Goal: Task Accomplishment & Management: Complete application form

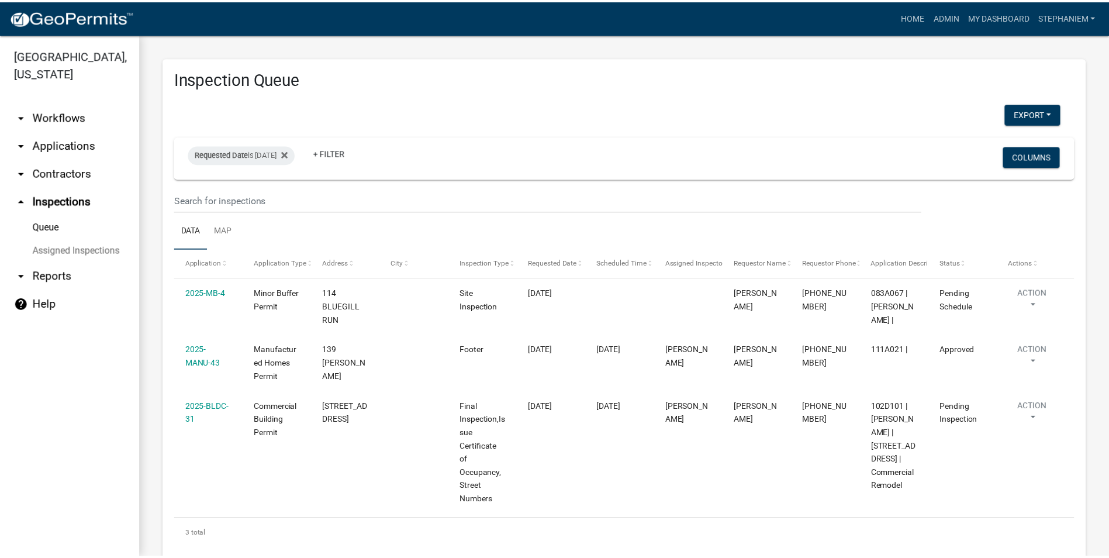
scroll to position [51, 0]
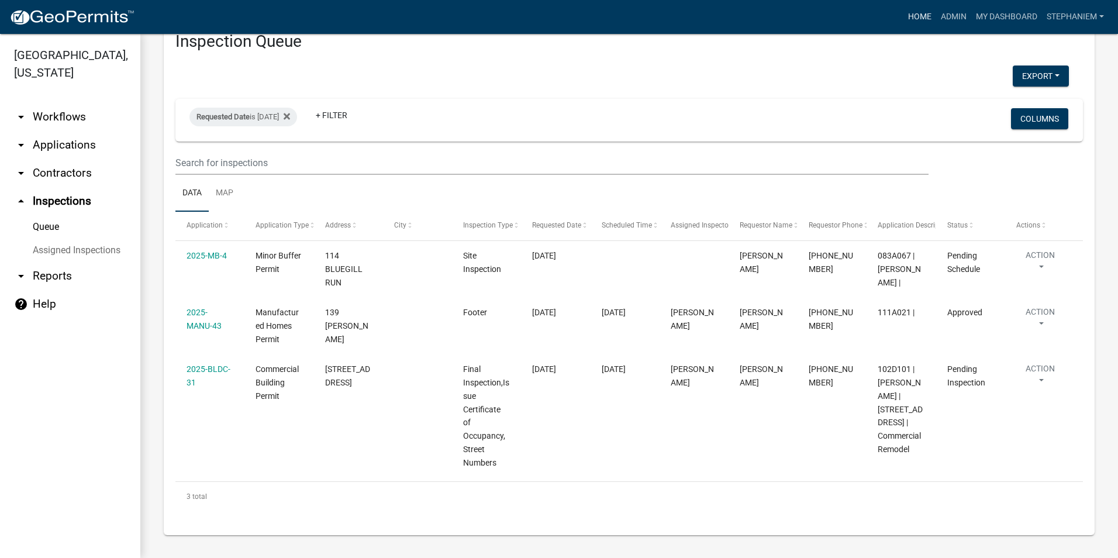
click at [917, 22] on link "Home" at bounding box center [919, 17] width 33 height 22
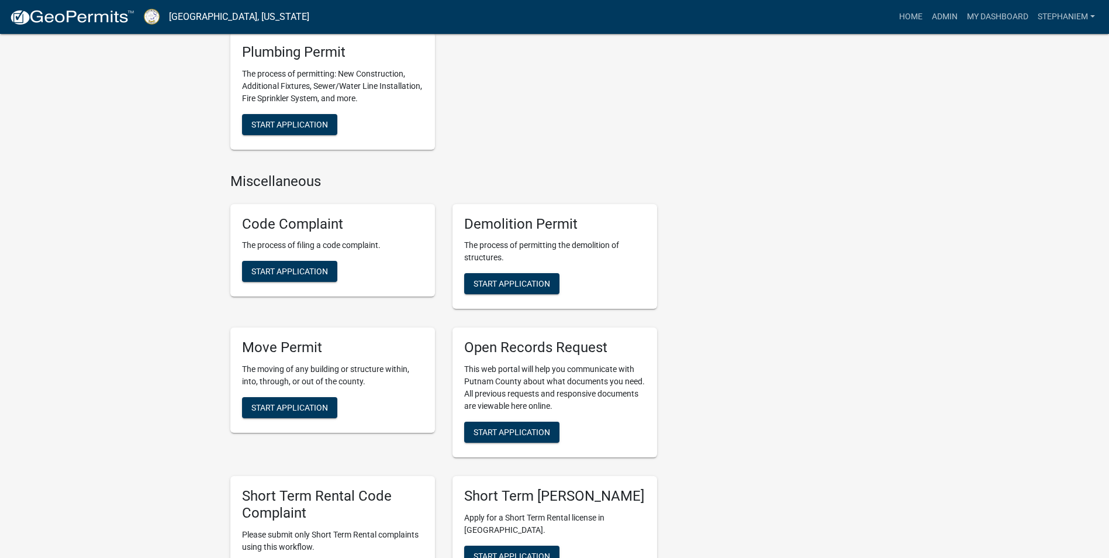
scroll to position [994, 0]
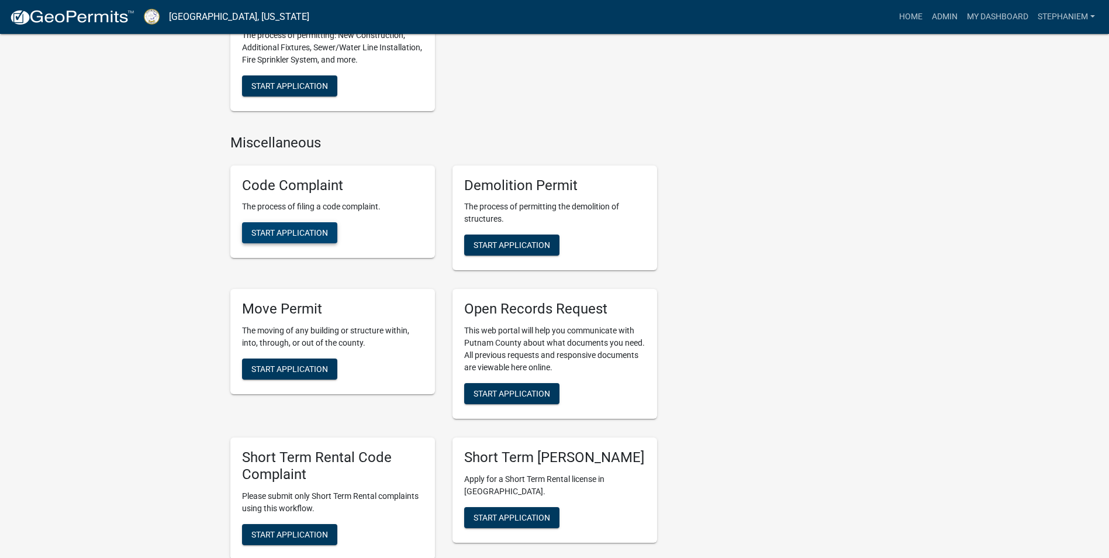
click at [269, 238] on button "Start Application" at bounding box center [289, 232] width 95 height 21
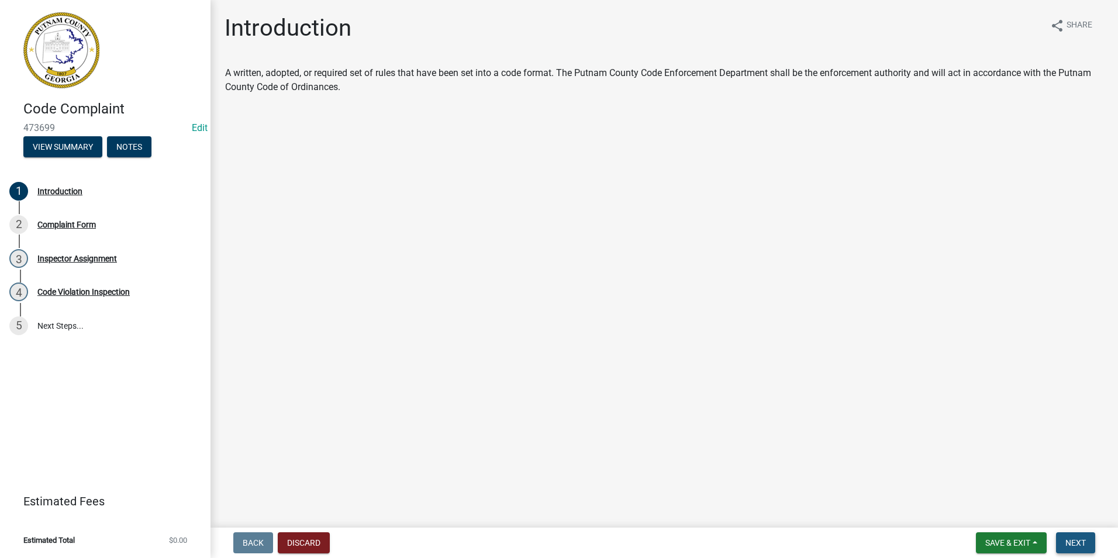
click at [1083, 541] on span "Next" at bounding box center [1075, 542] width 20 height 9
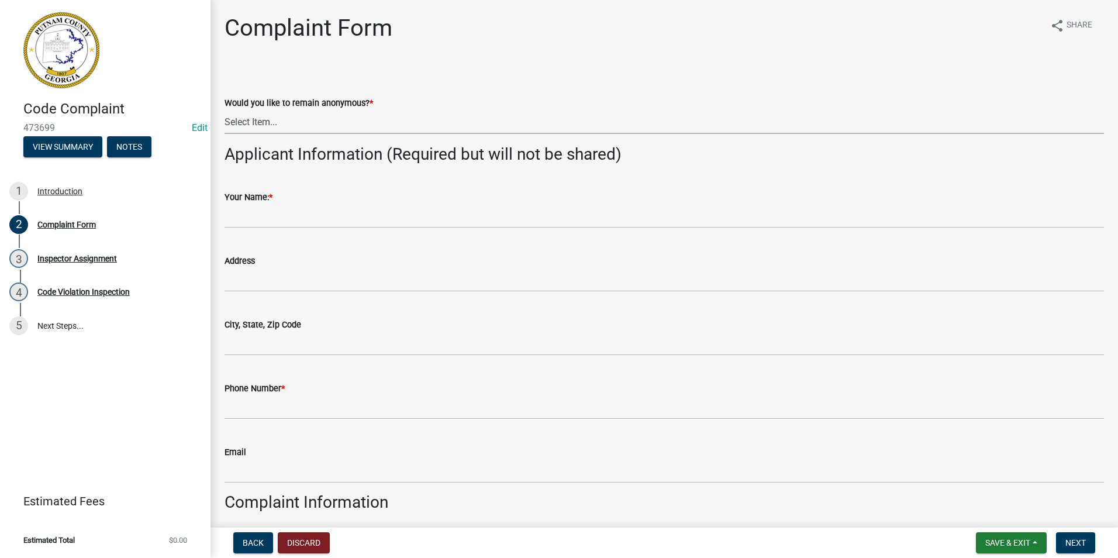
click at [336, 126] on select "Select Item... Yes No" at bounding box center [663, 122] width 879 height 24
click at [224, 110] on select "Select Item... Yes No" at bounding box center [663, 122] width 879 height 24
select select "76170ab1-b25a-468b-8231-d5eb0e85b261"
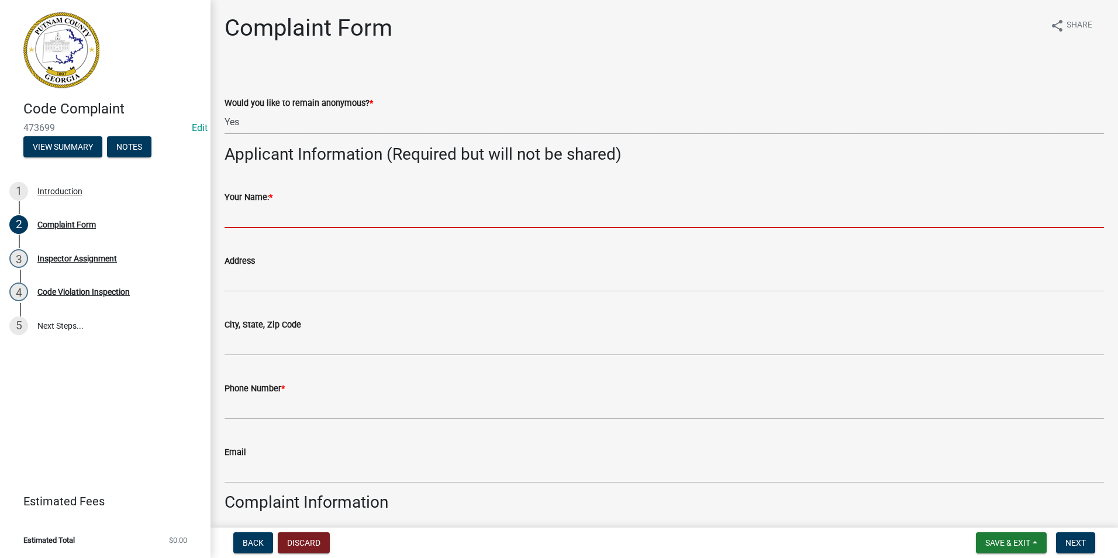
drag, startPoint x: 295, startPoint y: 209, endPoint x: 295, endPoint y: 217, distance: 8.8
click at [295, 215] on input "Your Name: *" at bounding box center [663, 216] width 879 height 24
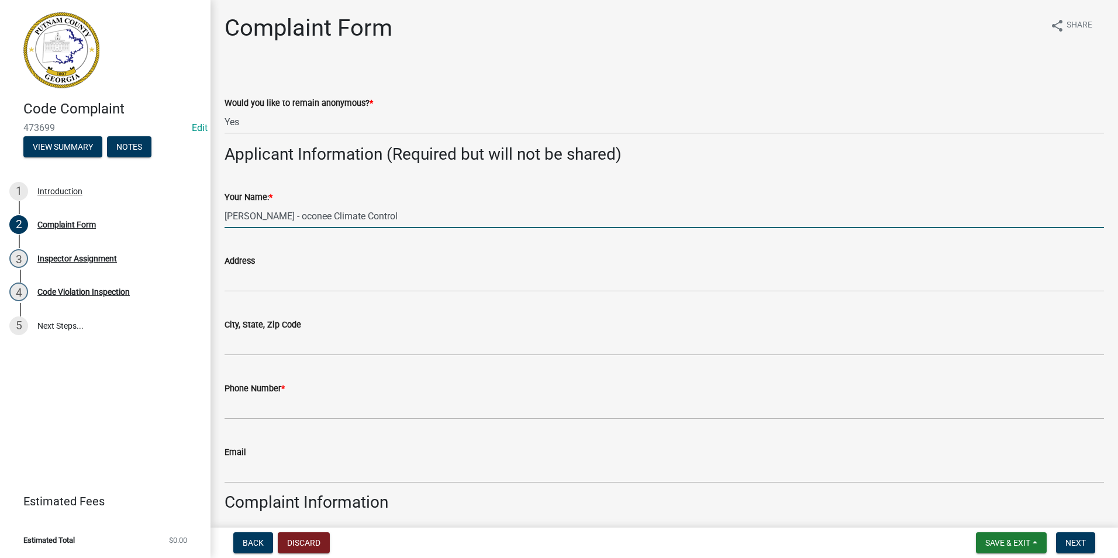
type input "[PERSON_NAME] - oconee Climate Control"
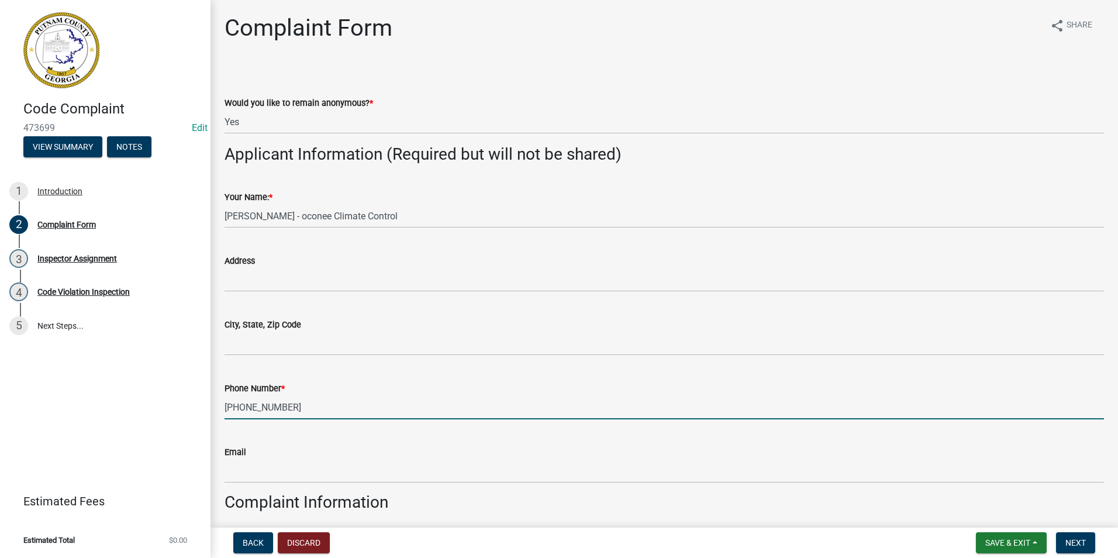
type input "[PHONE_NUMBER]"
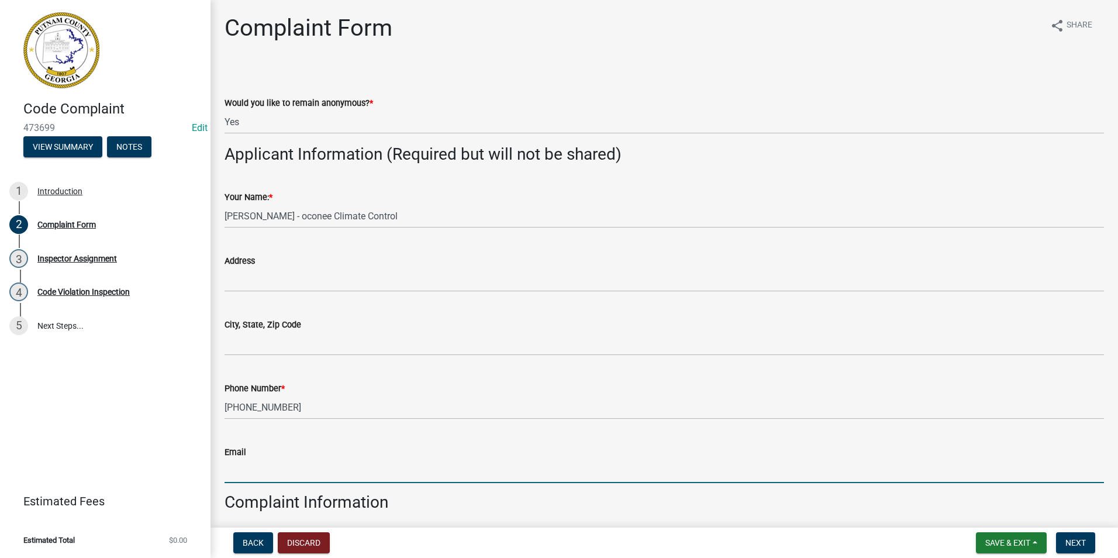
select select "9"
select select "2025"
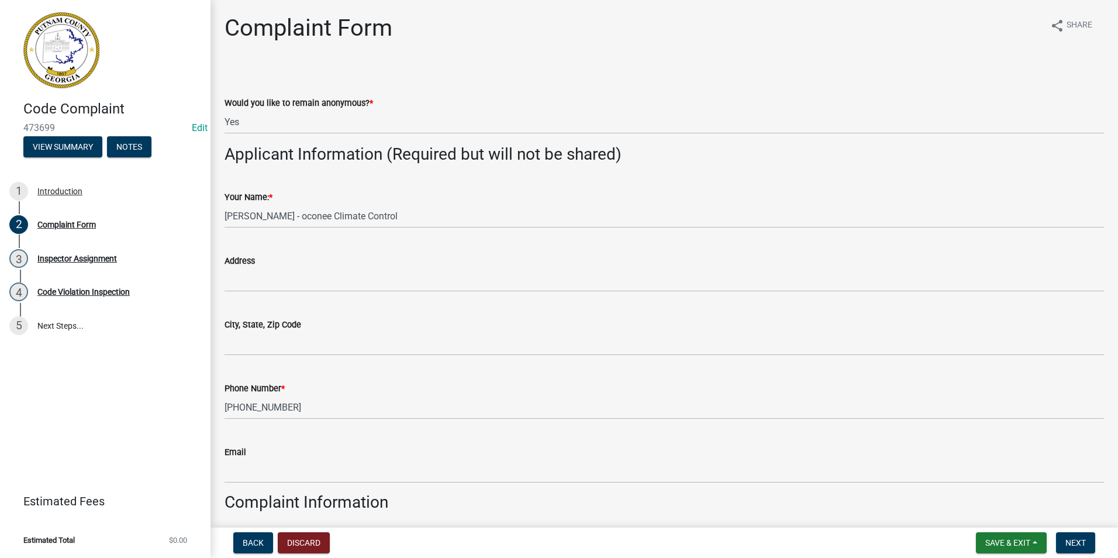
scroll to position [302, 0]
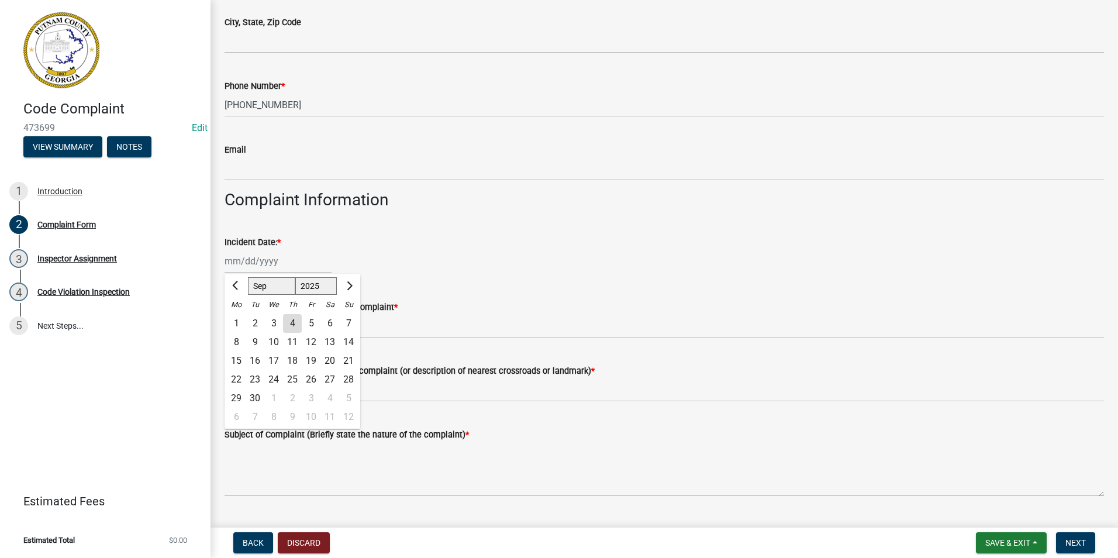
click at [288, 324] on div "4" at bounding box center [292, 323] width 19 height 19
type input "[DATE]"
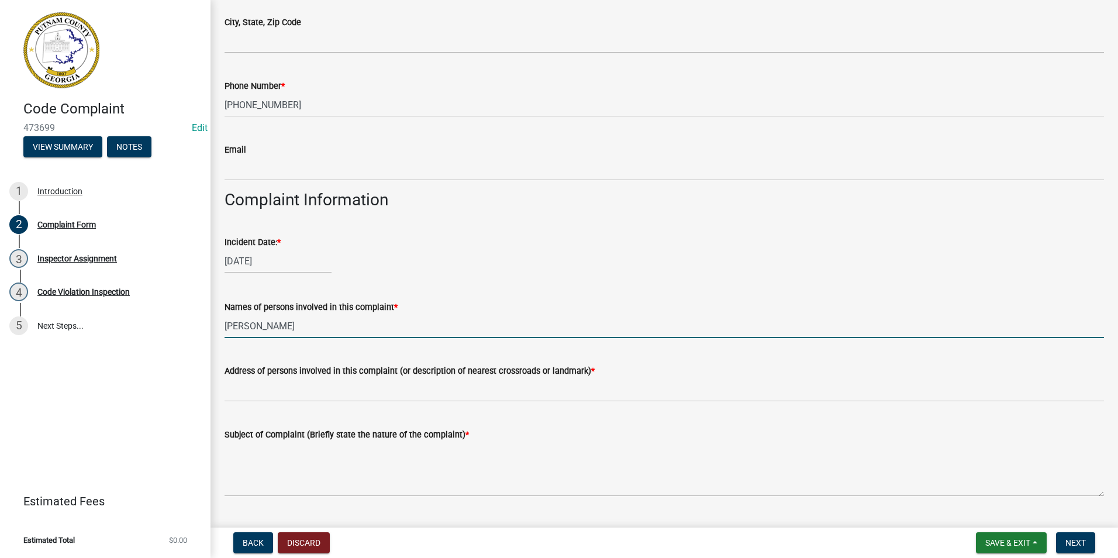
click at [337, 329] on input "[PERSON_NAME]" at bounding box center [663, 326] width 879 height 24
click at [352, 326] on input "[PERSON_NAME]" at bounding box center [663, 326] width 879 height 24
type input "N/A"
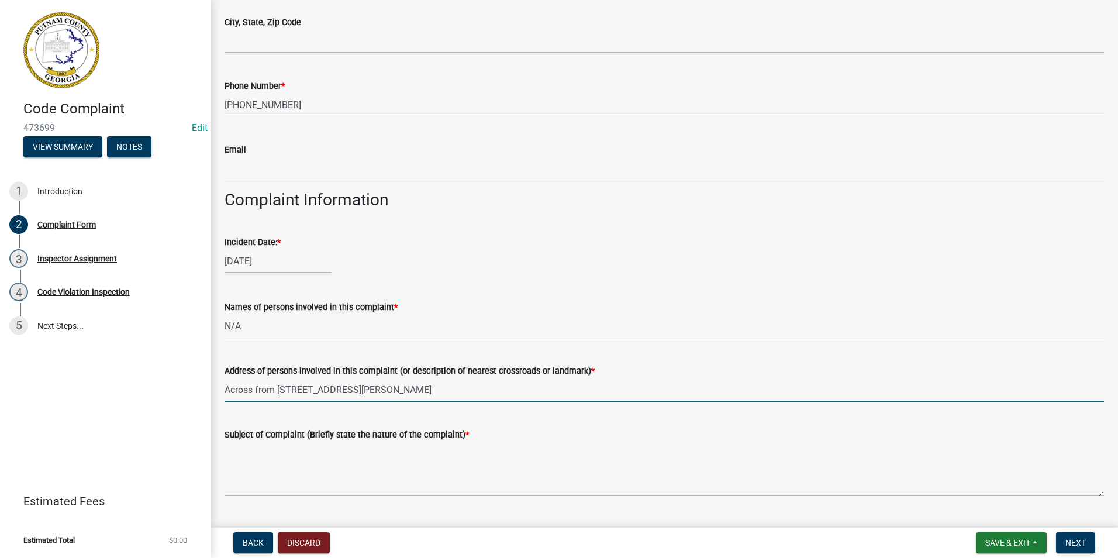
type input "Across from [STREET_ADDRESS][PERSON_NAME]"
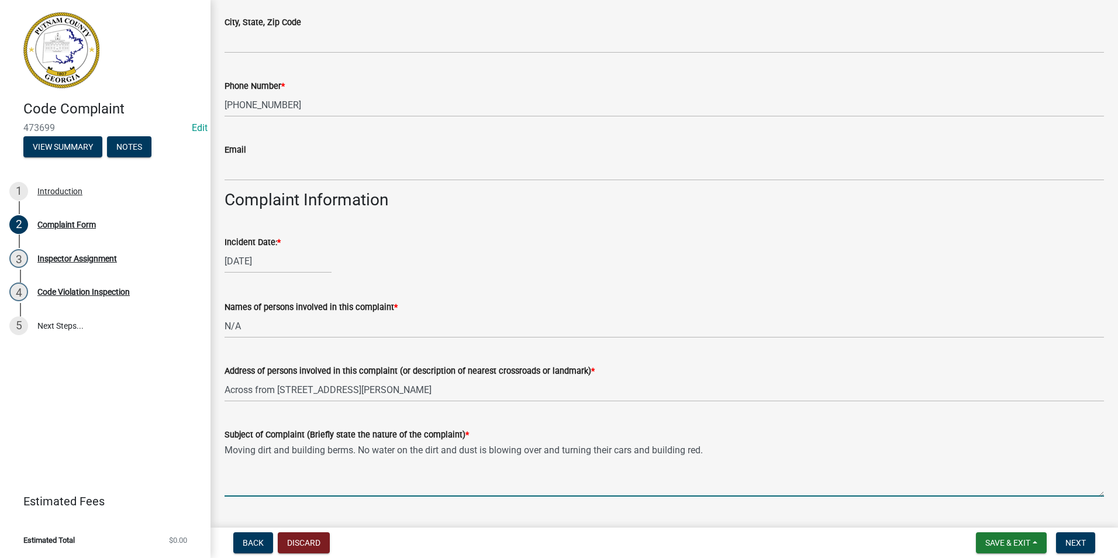
type textarea "Moving dirt and building berms. No water on the dirt and dust is blowing over a…"
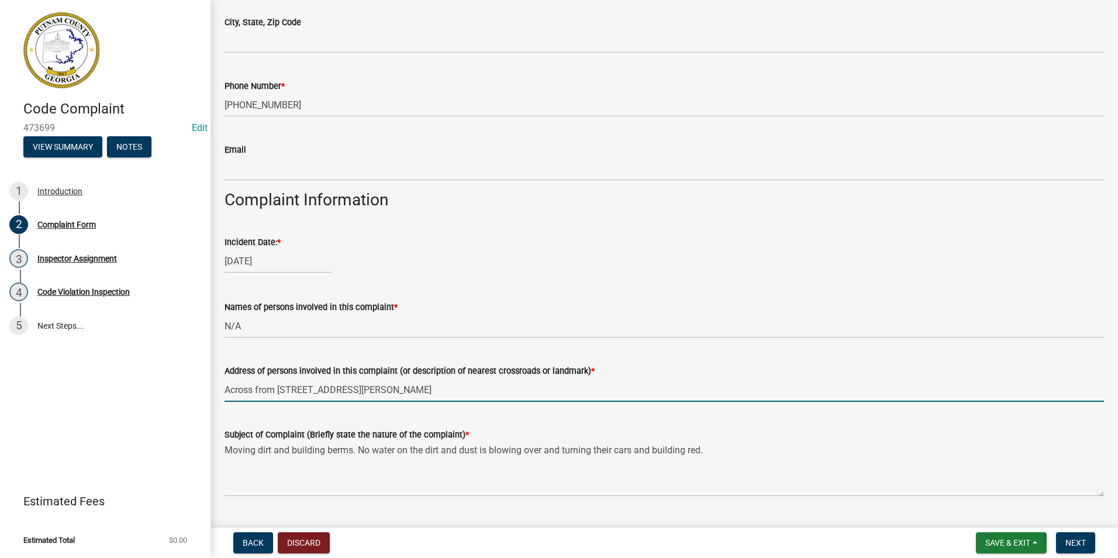
click at [298, 390] on input "Across from [STREET_ADDRESS][PERSON_NAME]" at bounding box center [663, 390] width 879 height 24
type input "Across from [STREET_ADDRESS][PERSON_NAME]"
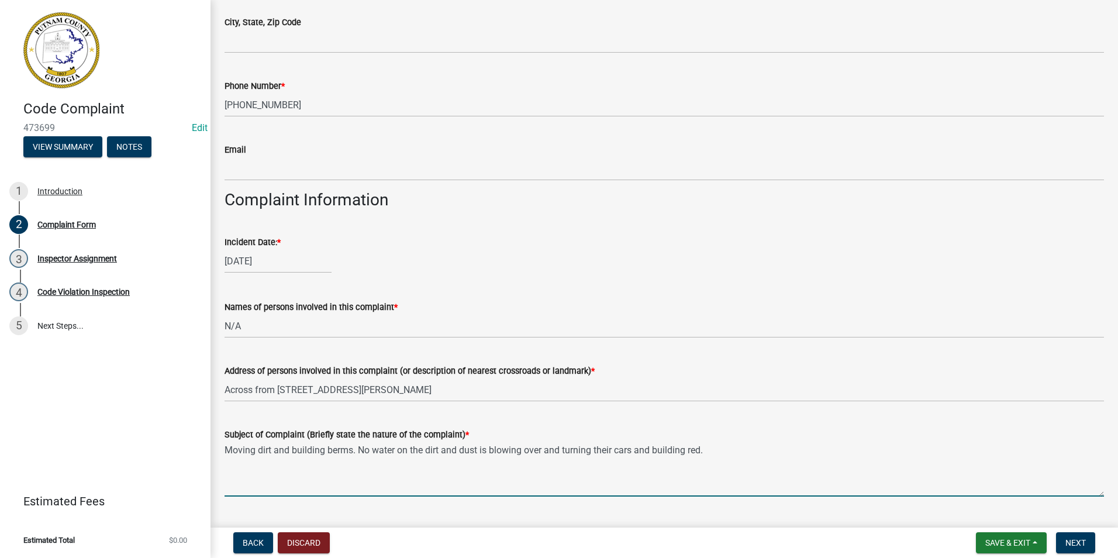
click at [731, 462] on textarea "Moving dirt and building berms. No water on the dirt and dust is blowing over a…" at bounding box center [663, 468] width 879 height 55
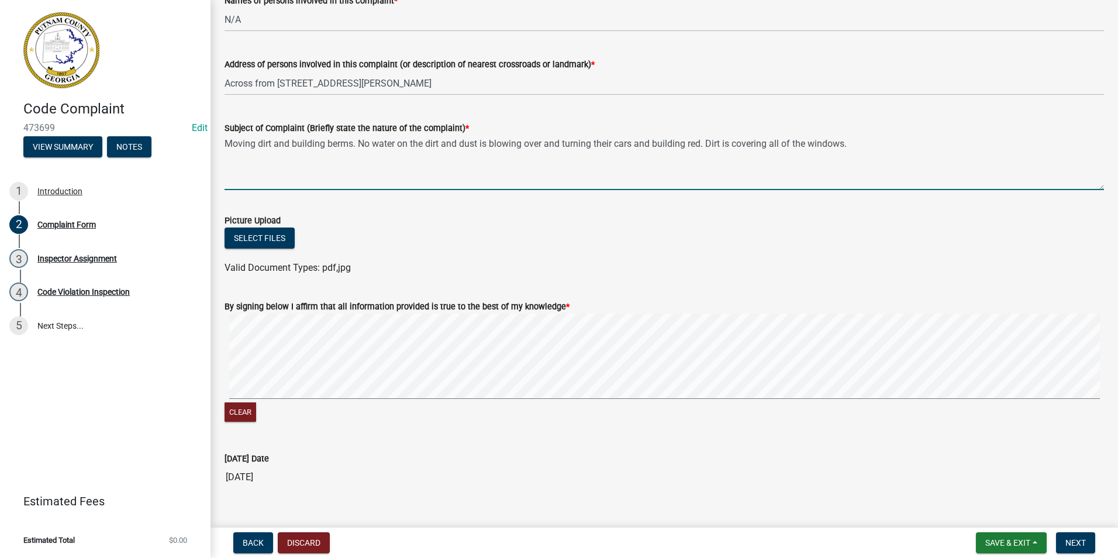
scroll to position [630, 0]
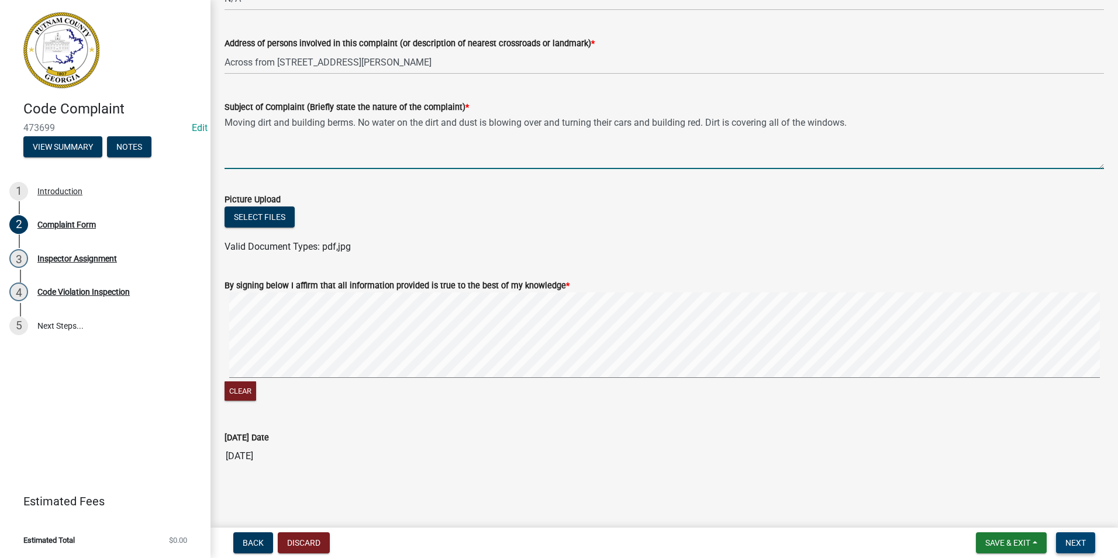
type textarea "Moving dirt and building berms. No water on the dirt and dust is blowing over a…"
click at [1079, 548] on button "Next" at bounding box center [1075, 542] width 39 height 21
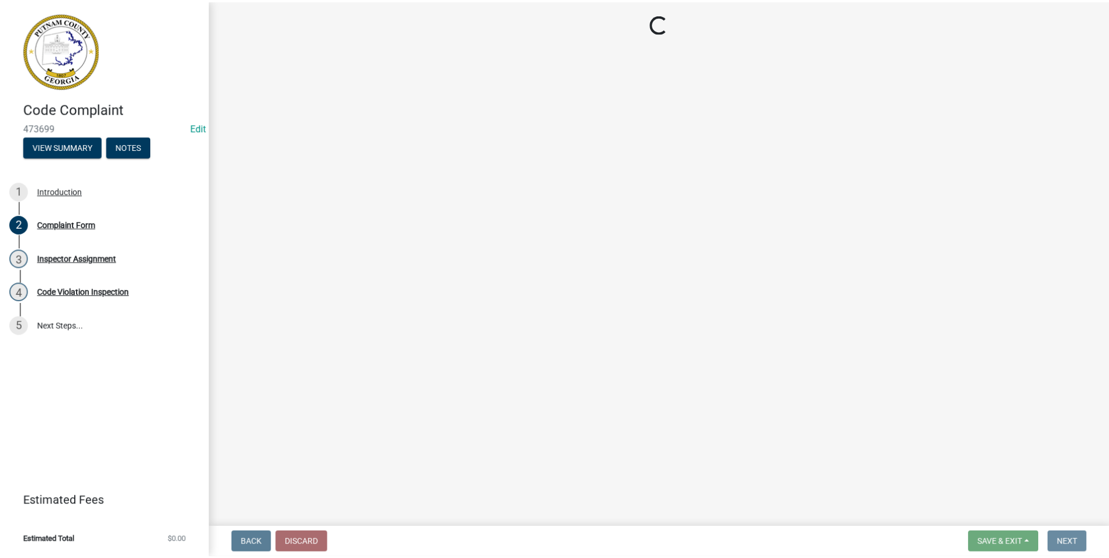
scroll to position [0, 0]
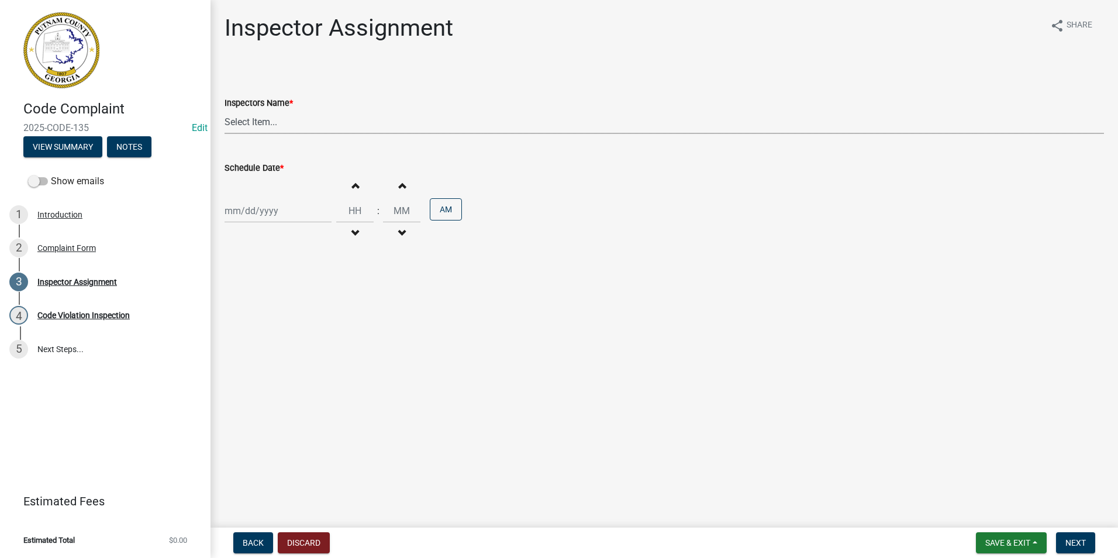
click at [267, 118] on select "Select Item... [PERSON_NAME] ([PERSON_NAME] ) [PERSON_NAME] ([PERSON_NAME]) jst…" at bounding box center [663, 122] width 879 height 24
click at [347, 273] on main "Inspector Assignment share Share Inspectors Name * Select Item... [PERSON_NAME]…" at bounding box center [663, 261] width 907 height 523
click at [990, 542] on span "Save & Exit" at bounding box center [1007, 542] width 45 height 9
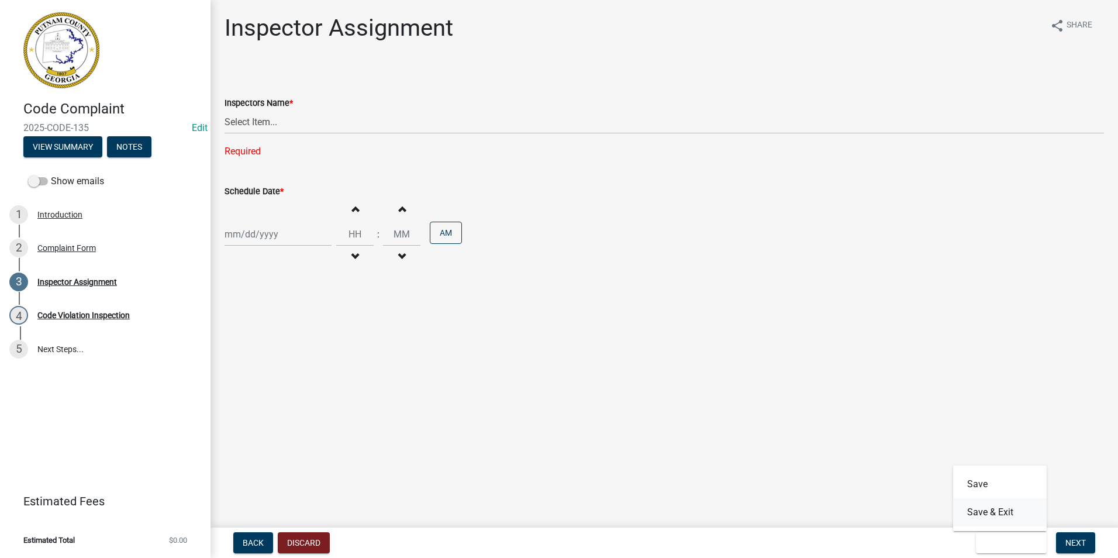
click at [984, 517] on button "Save & Exit" at bounding box center [1000, 512] width 94 height 28
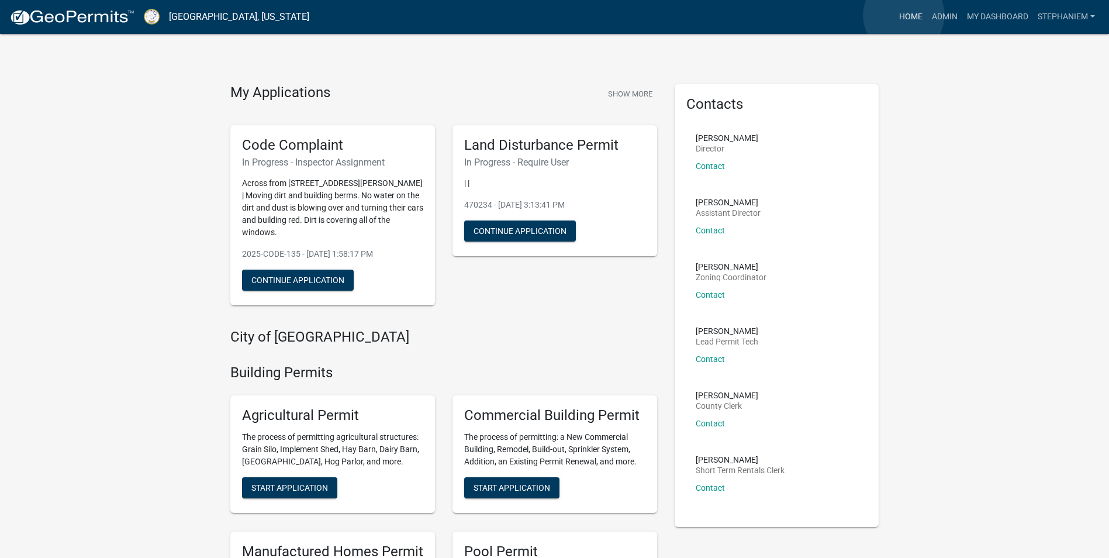
click at [904, 15] on link "Home" at bounding box center [910, 17] width 33 height 22
click at [941, 19] on link "Admin" at bounding box center [944, 17] width 35 height 22
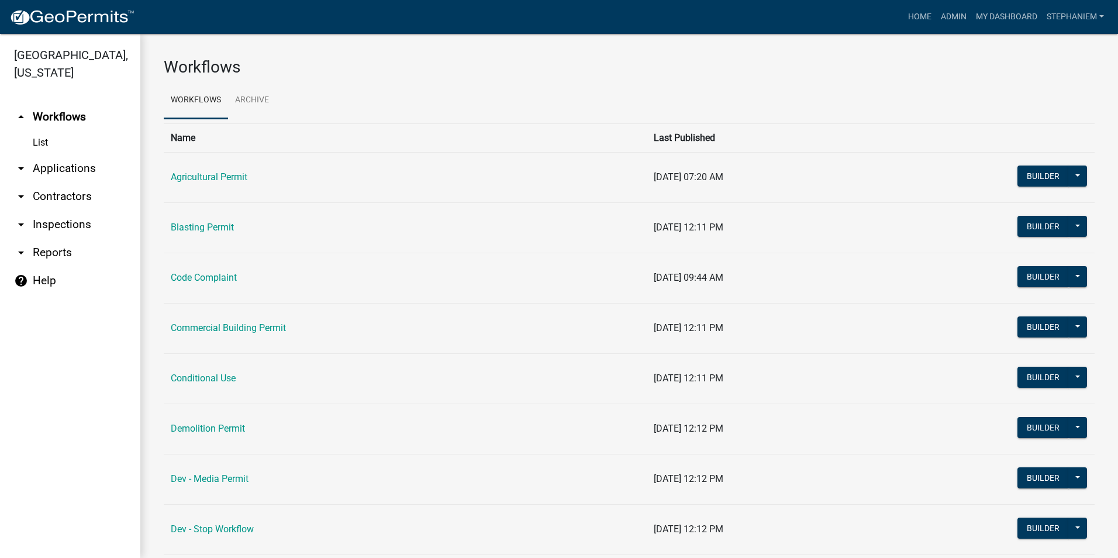
click at [70, 219] on link "arrow_drop_down Inspections" at bounding box center [70, 224] width 140 height 28
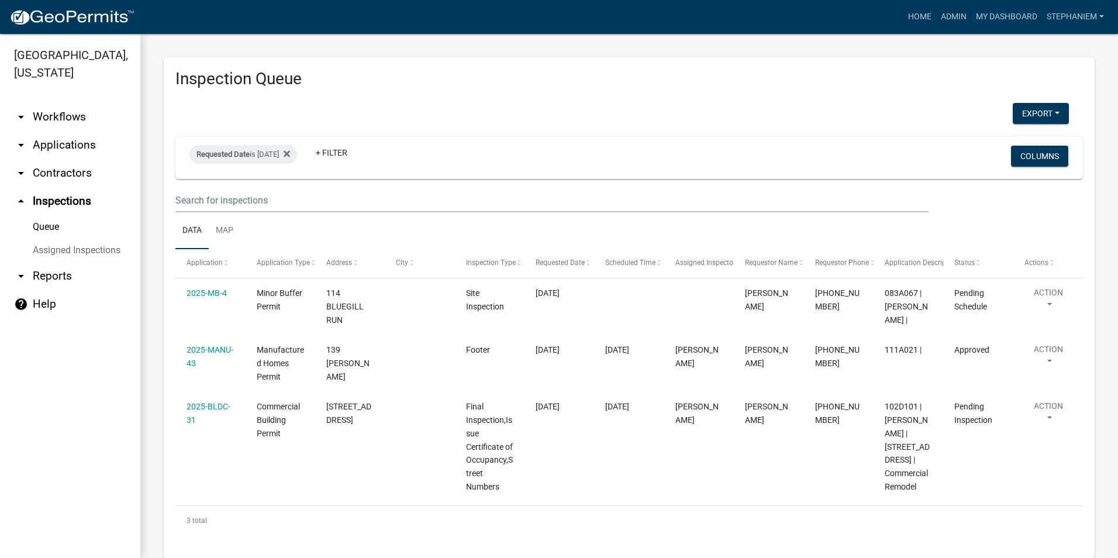
drag, startPoint x: 248, startPoint y: 150, endPoint x: 255, endPoint y: 164, distance: 15.7
click at [248, 150] on span "Requested Date" at bounding box center [222, 154] width 53 height 9
click at [290, 154] on icon at bounding box center [287, 153] width 6 height 6
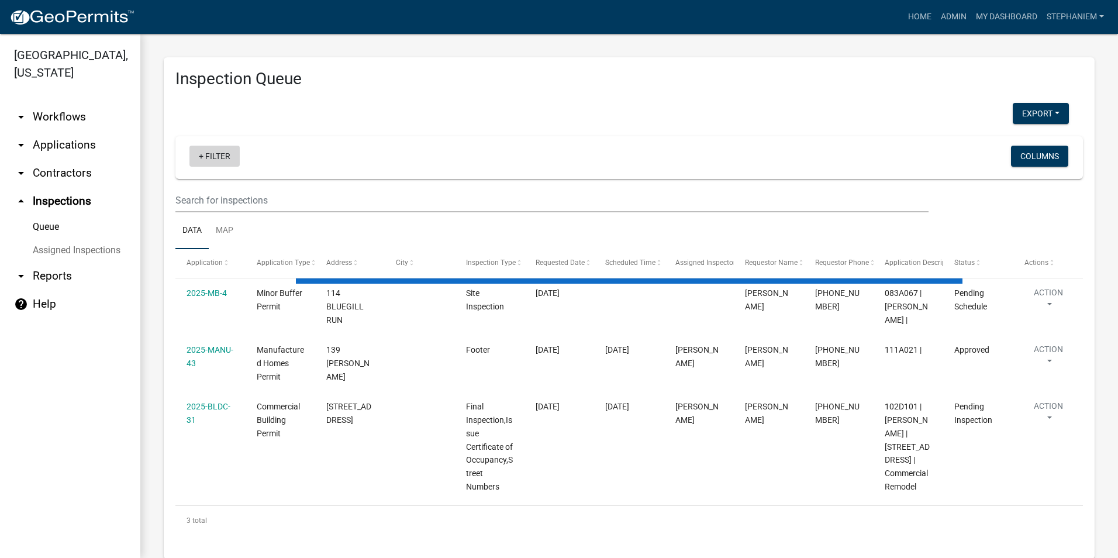
drag, startPoint x: 216, startPoint y: 159, endPoint x: 219, endPoint y: 165, distance: 6.5
click at [216, 159] on link "+ Filter" at bounding box center [214, 156] width 50 height 21
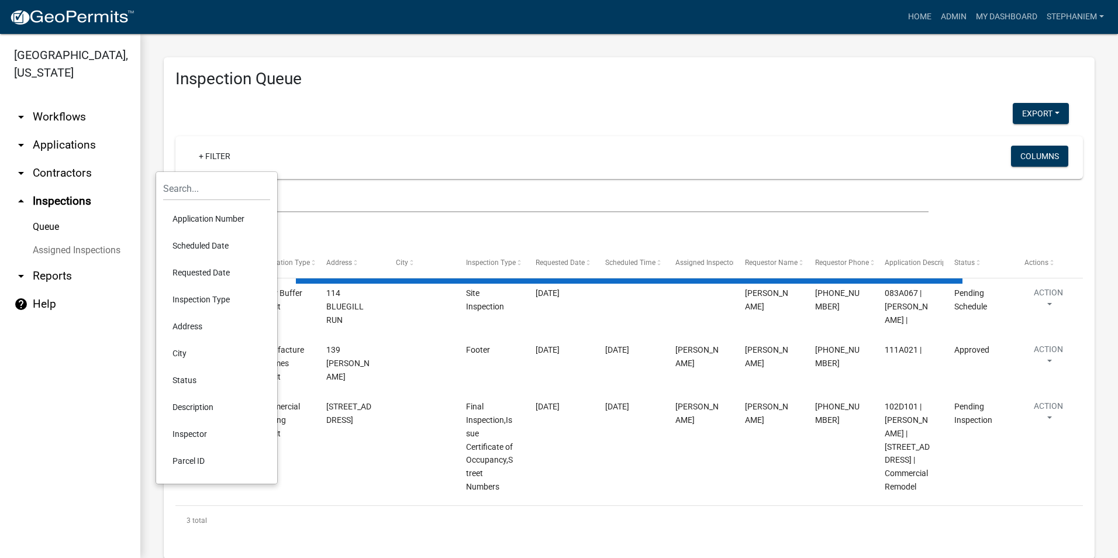
select select "3: 100"
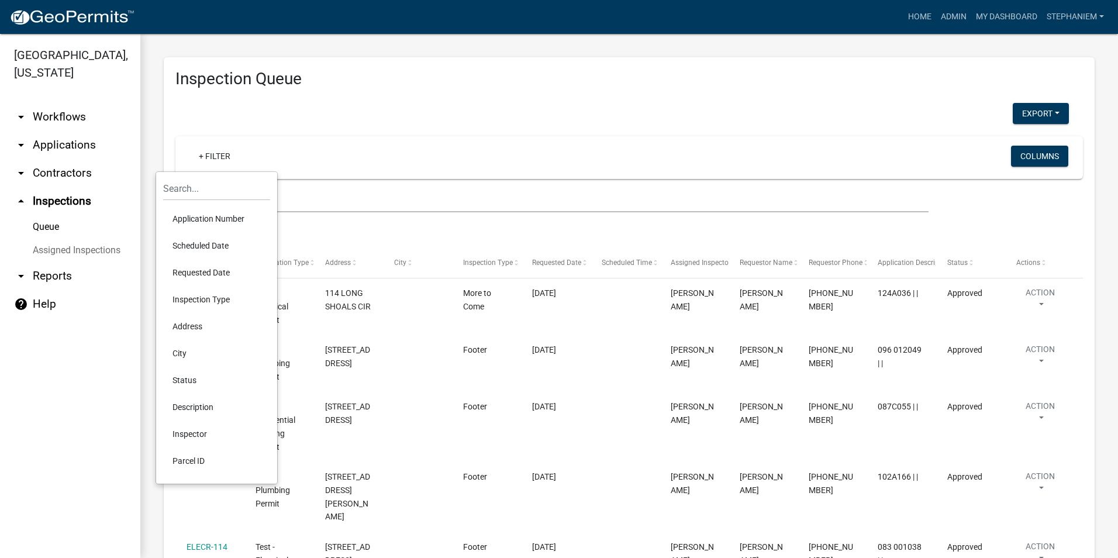
click at [217, 243] on li "Scheduled Date" at bounding box center [216, 245] width 107 height 27
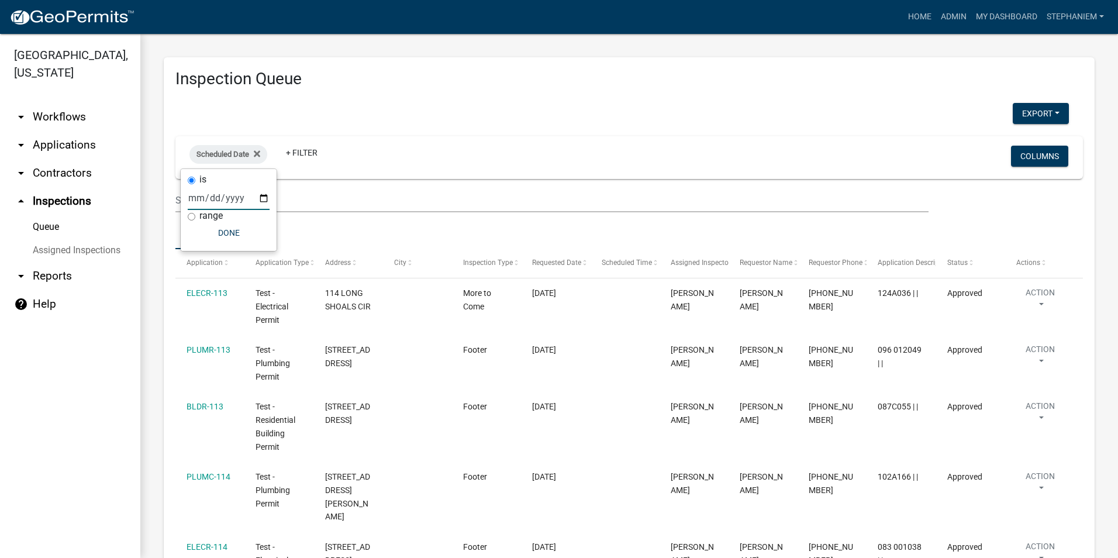
click at [260, 198] on input "date" at bounding box center [229, 198] width 82 height 24
type input "[DATE]"
click at [244, 233] on button "Done" at bounding box center [253, 232] width 82 height 21
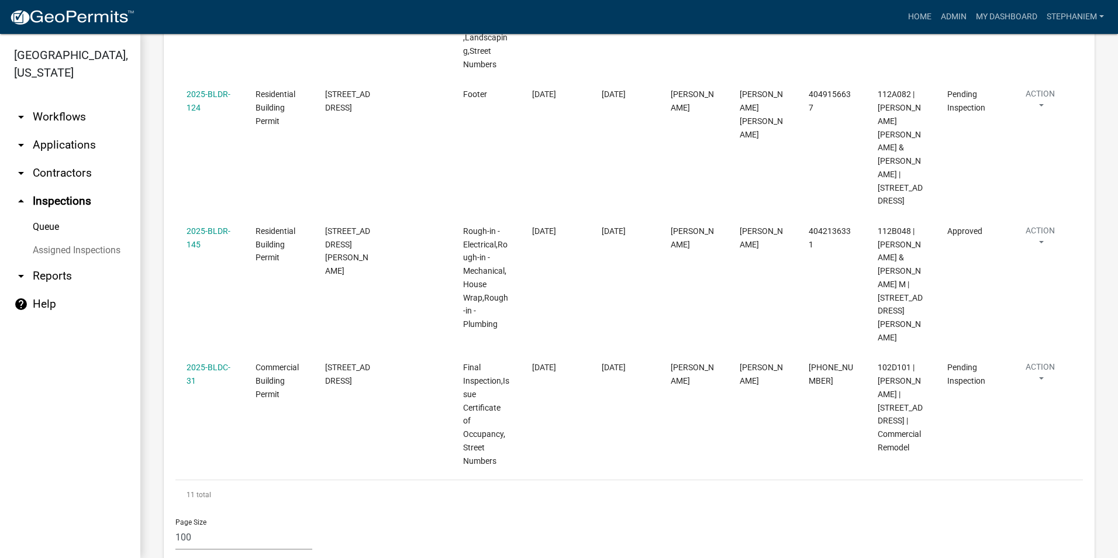
scroll to position [1273, 0]
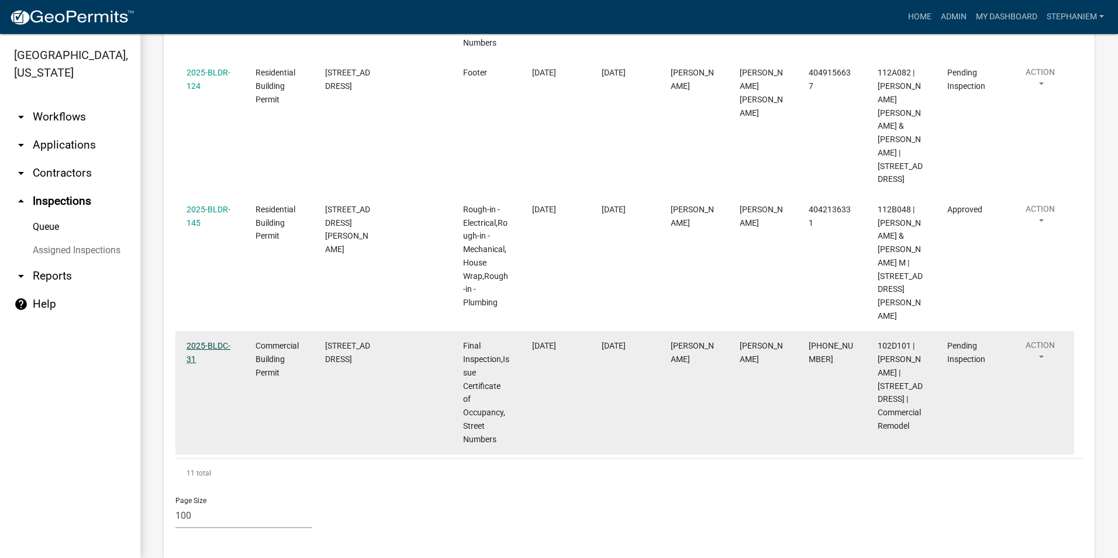
click at [209, 341] on link "2025-BLDC-31" at bounding box center [208, 352] width 44 height 23
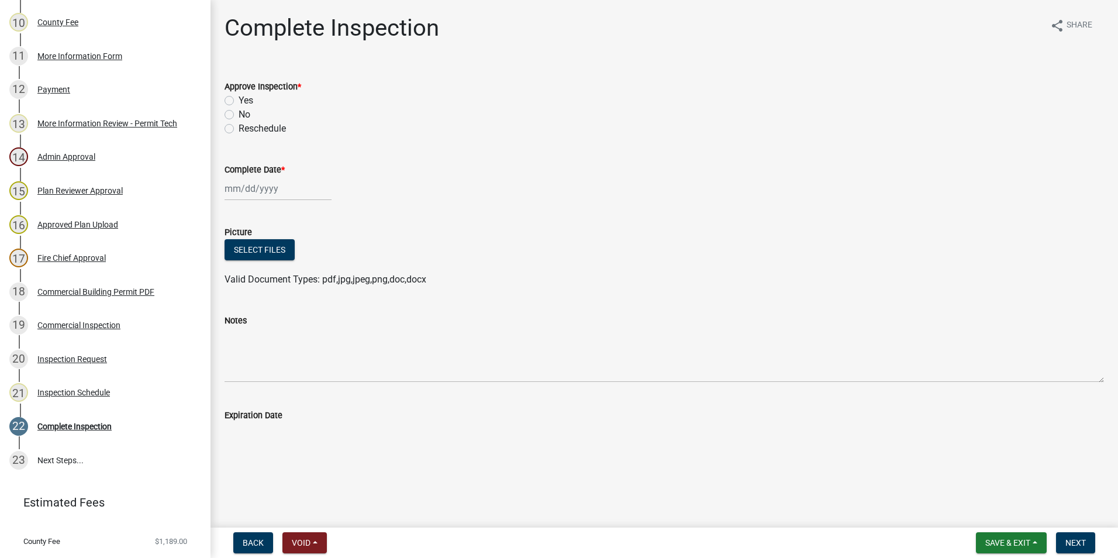
scroll to position [540, 0]
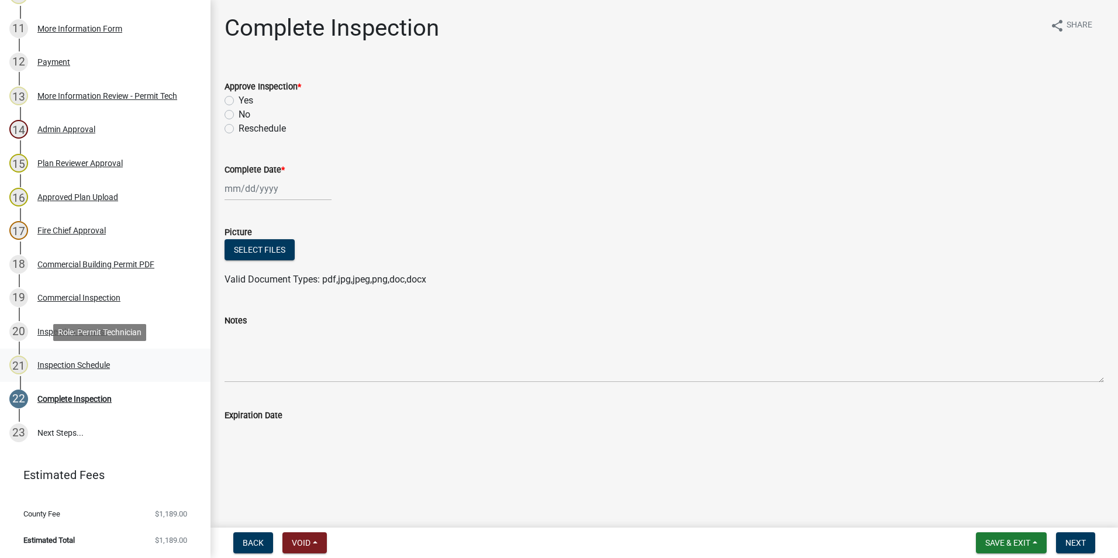
click at [106, 352] on link "21 Inspection Schedule" at bounding box center [105, 365] width 210 height 34
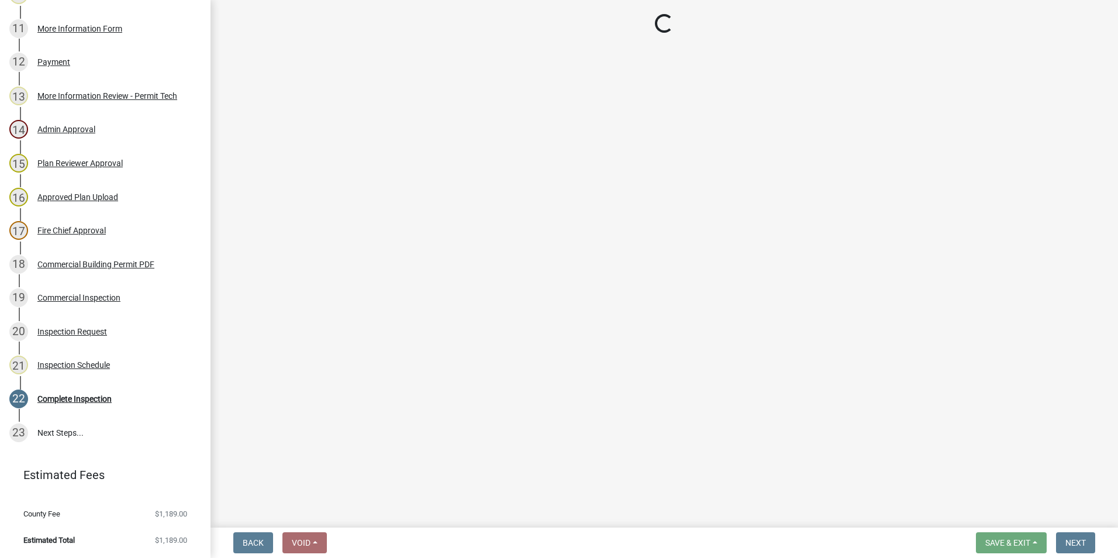
select select "07642ab0-564c-47bb-824b-0ccf2da83593"
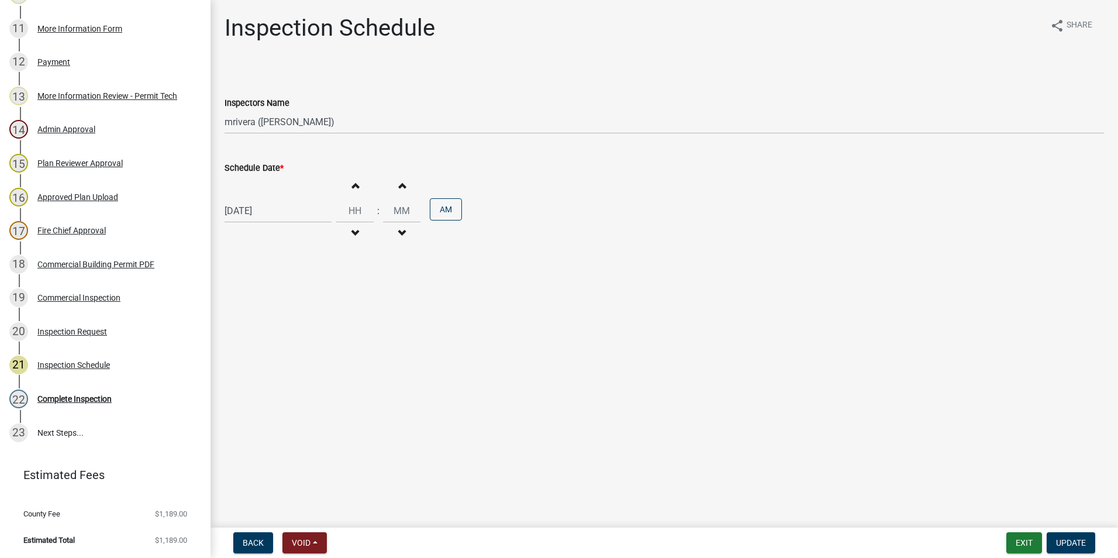
select select "9"
select select "2025"
click at [272, 217] on div "[DATE] [PERSON_NAME] Apr May Jun [DATE] Aug Sep Oct Nov [DATE] 1526 1527 1528 1…" at bounding box center [277, 211] width 107 height 24
click at [309, 270] on div "5" at bounding box center [311, 273] width 19 height 19
type input "[DATE]"
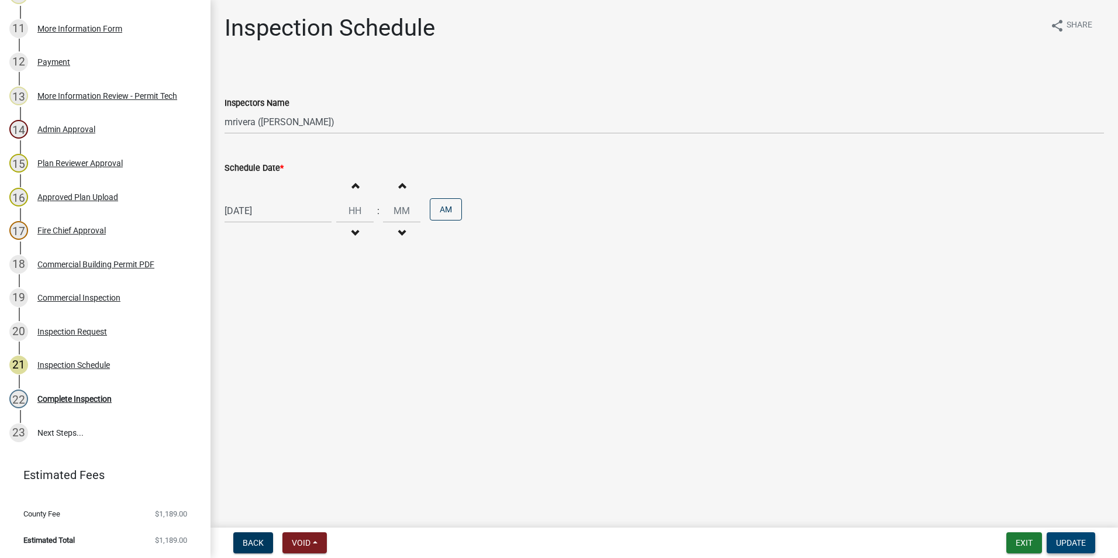
click at [1073, 544] on span "Update" at bounding box center [1071, 542] width 30 height 9
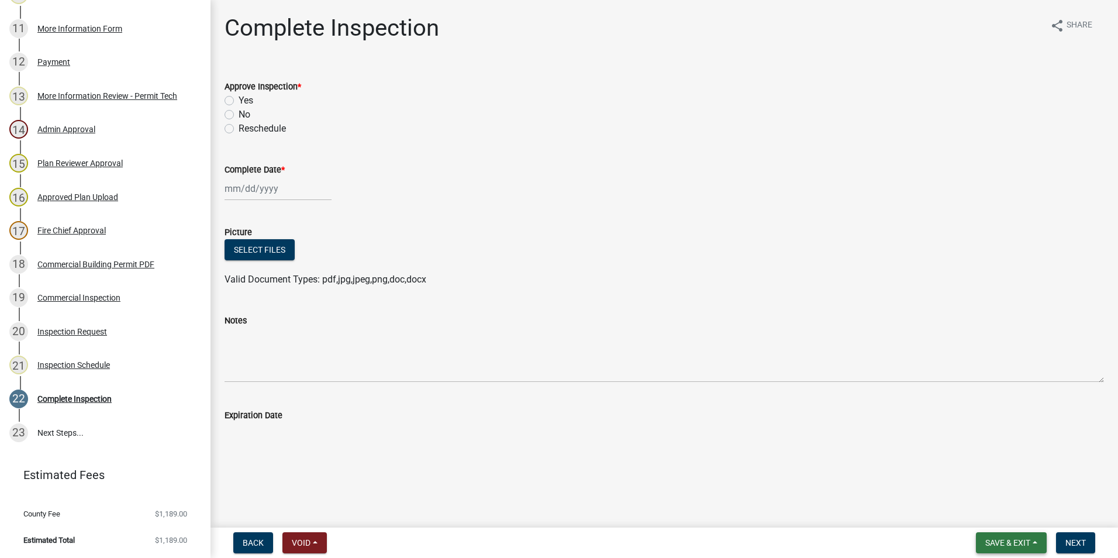
click at [1013, 538] on span "Save & Exit" at bounding box center [1007, 542] width 45 height 9
click at [986, 509] on button "Save & Exit" at bounding box center [1000, 512] width 94 height 28
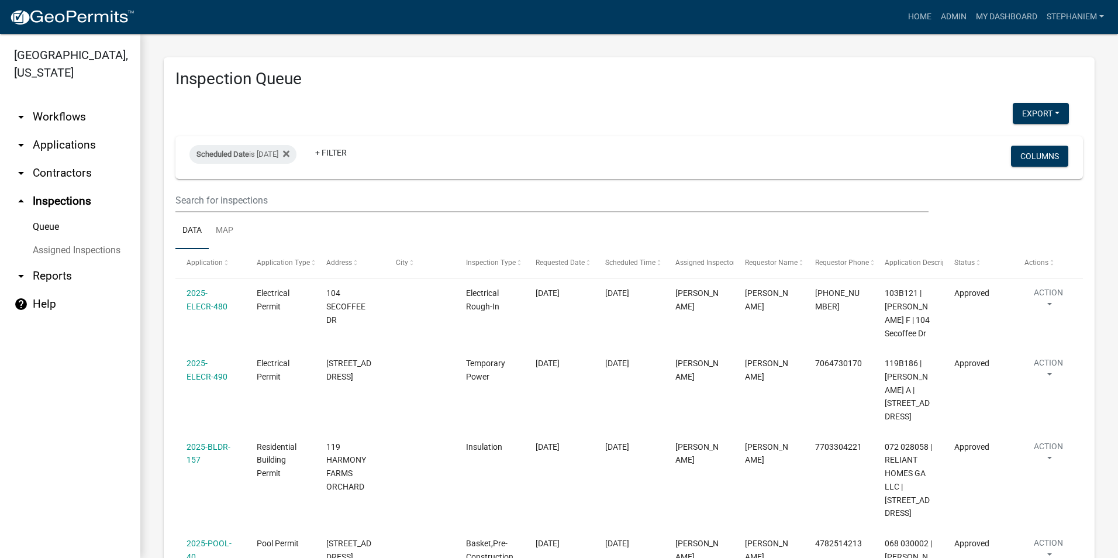
click at [63, 141] on link "arrow_drop_down Applications" at bounding box center [70, 145] width 140 height 28
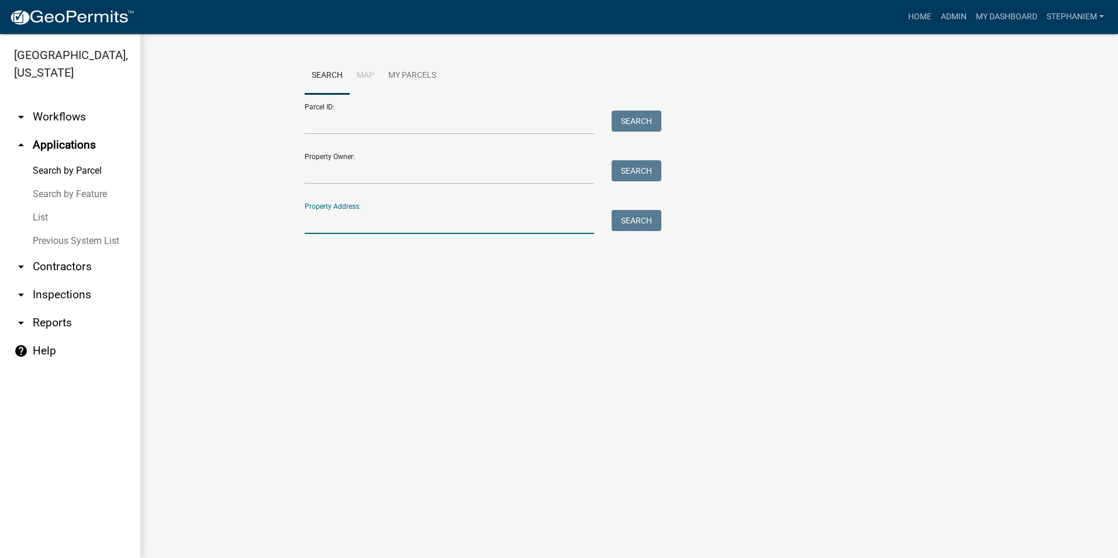
click at [388, 222] on input "Property Address:" at bounding box center [449, 222] width 289 height 24
type input "226 [PERSON_NAME]"
click at [652, 221] on button "Search" at bounding box center [636, 220] width 50 height 21
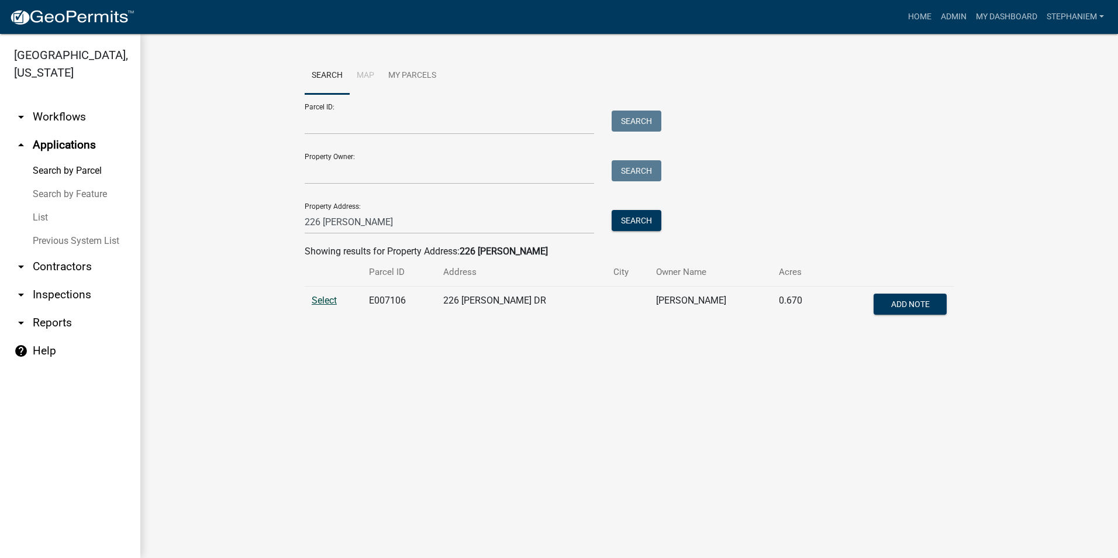
click at [328, 295] on span "Select" at bounding box center [324, 300] width 25 height 11
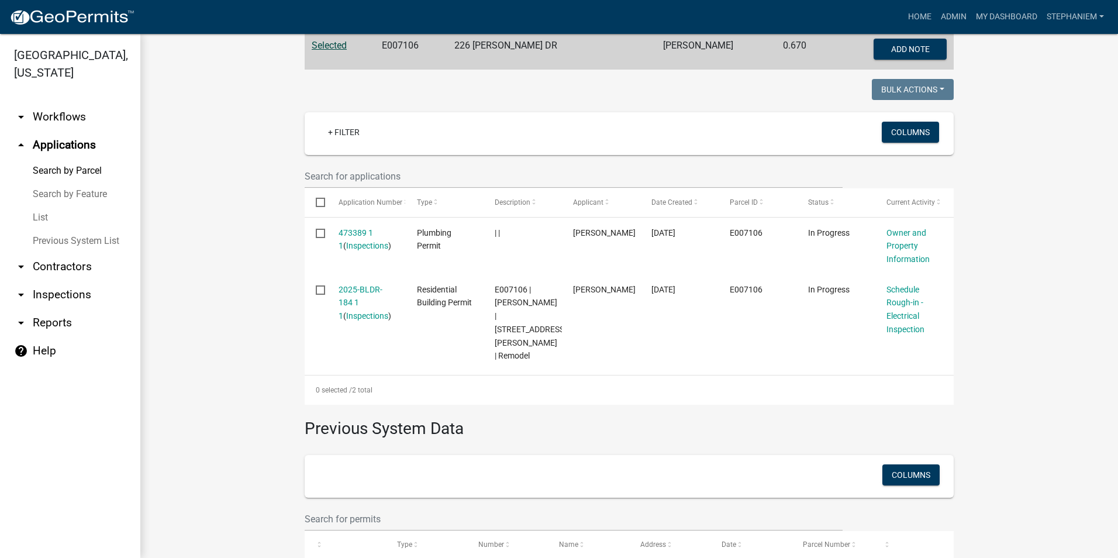
scroll to position [234, 0]
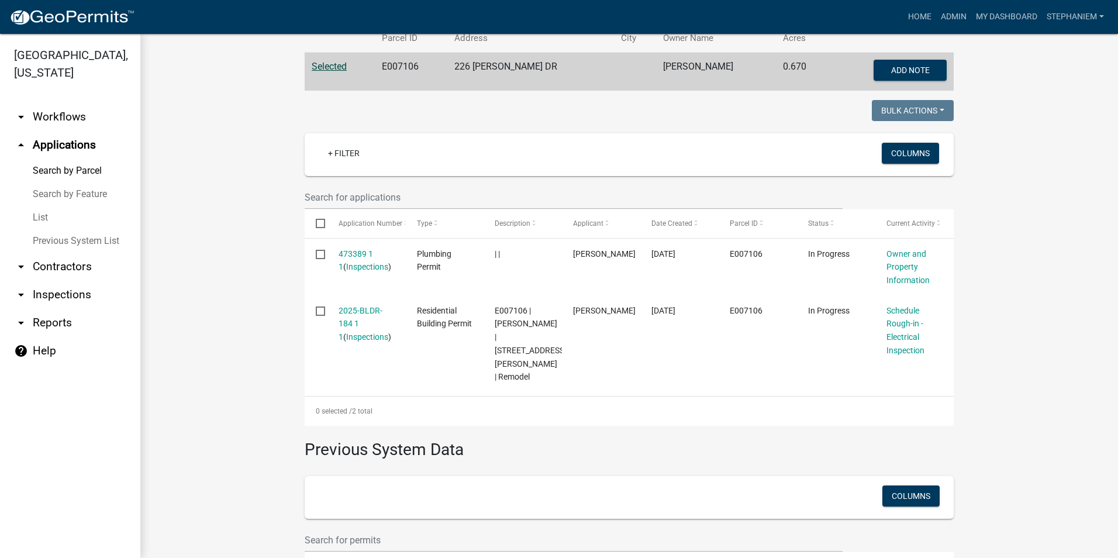
click at [185, 301] on wm-workflow-application-search-view "Search Map My Parcels Parcel ID: Search Property Owner: Search Property Address…" at bounding box center [629, 231] width 931 height 817
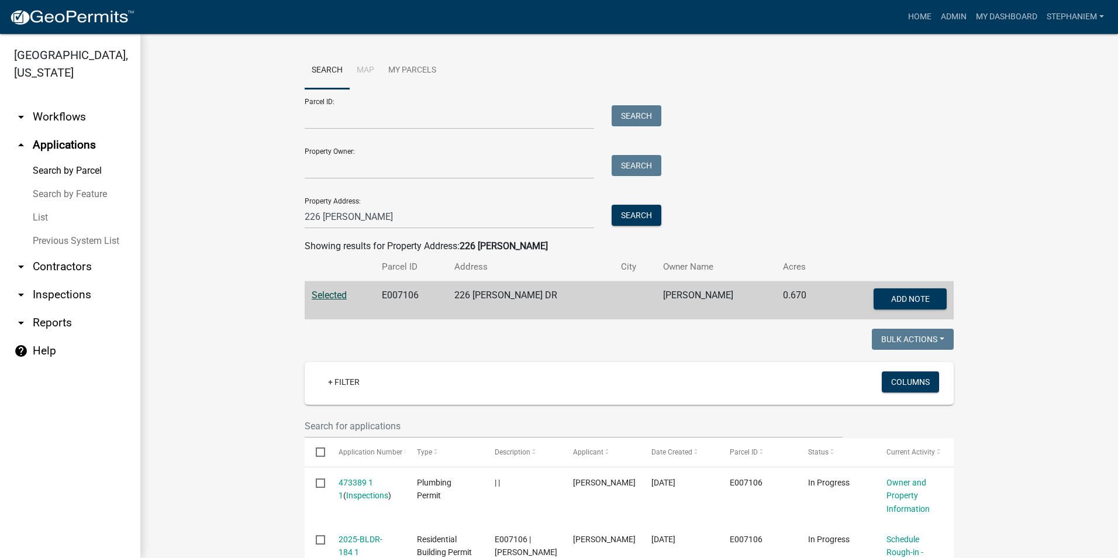
scroll to position [0, 0]
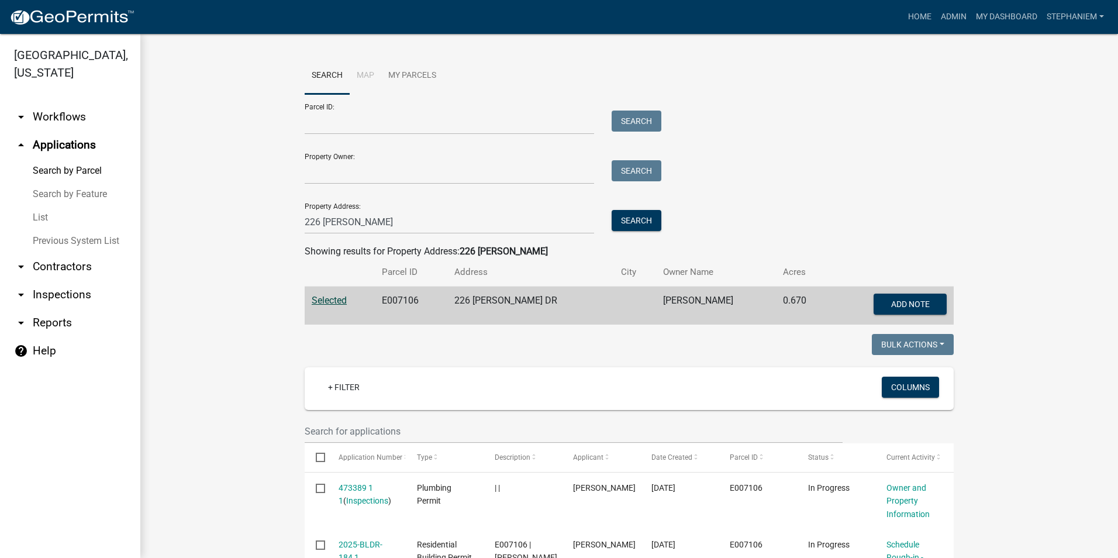
click at [87, 295] on link "arrow_drop_down Inspections" at bounding box center [70, 295] width 140 height 28
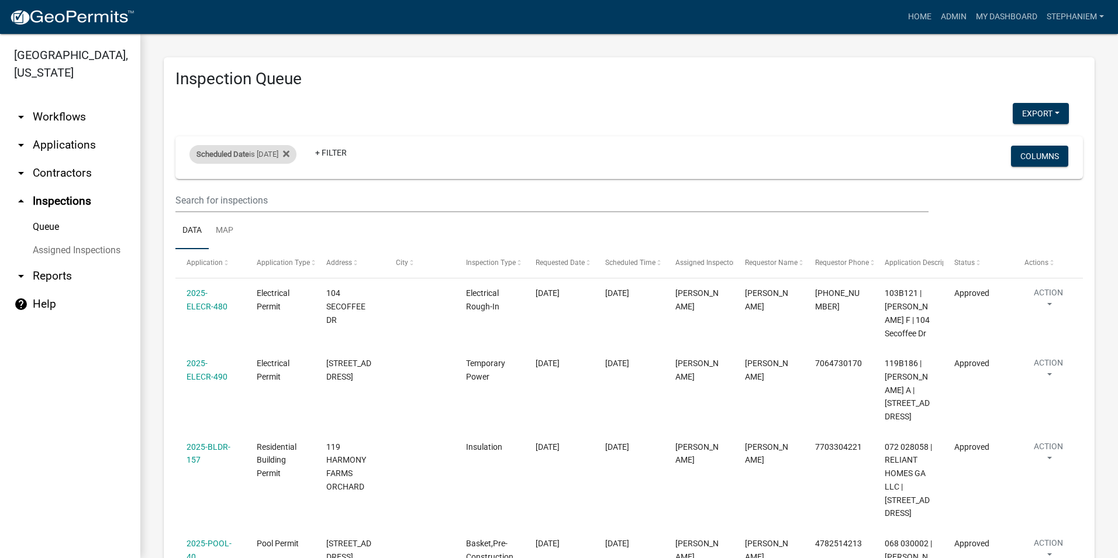
click at [271, 155] on div "Scheduled Date is [DATE]" at bounding box center [242, 154] width 107 height 19
click at [289, 150] on icon at bounding box center [286, 153] width 6 height 9
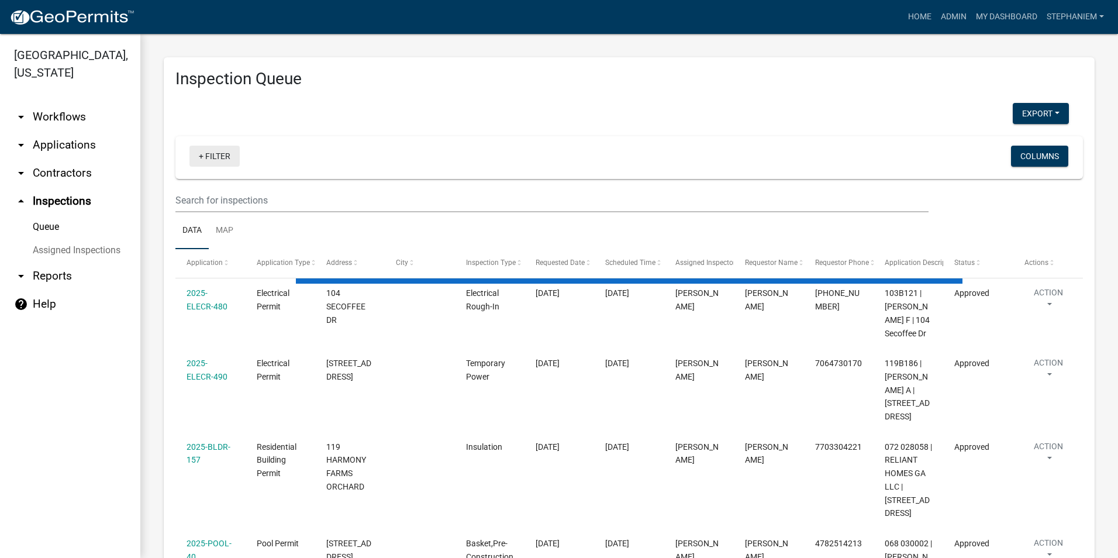
click at [212, 155] on link "+ Filter" at bounding box center [214, 156] width 50 height 21
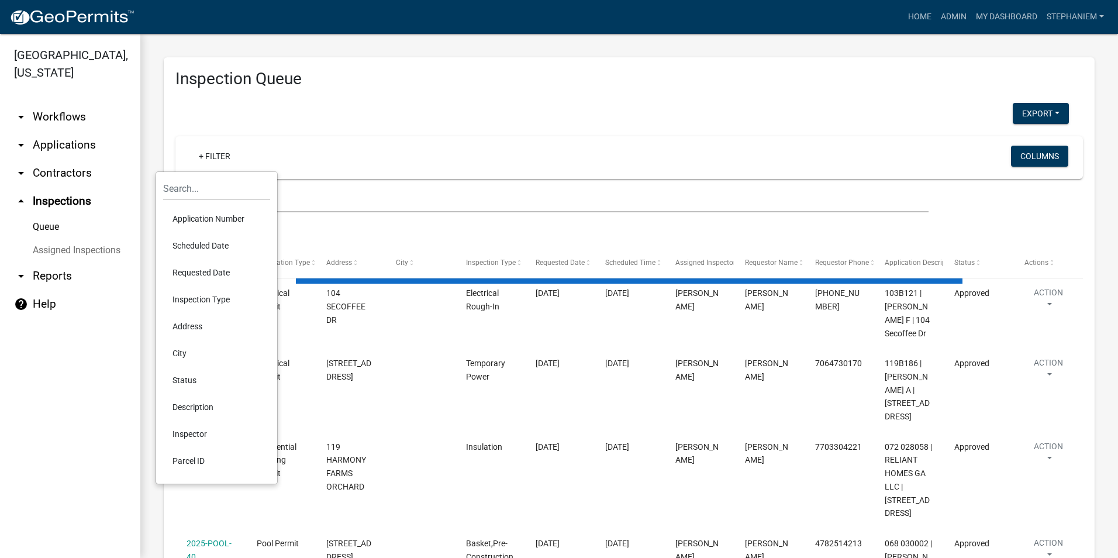
click at [203, 278] on li "Requested Date" at bounding box center [216, 272] width 107 height 27
select select "3: 100"
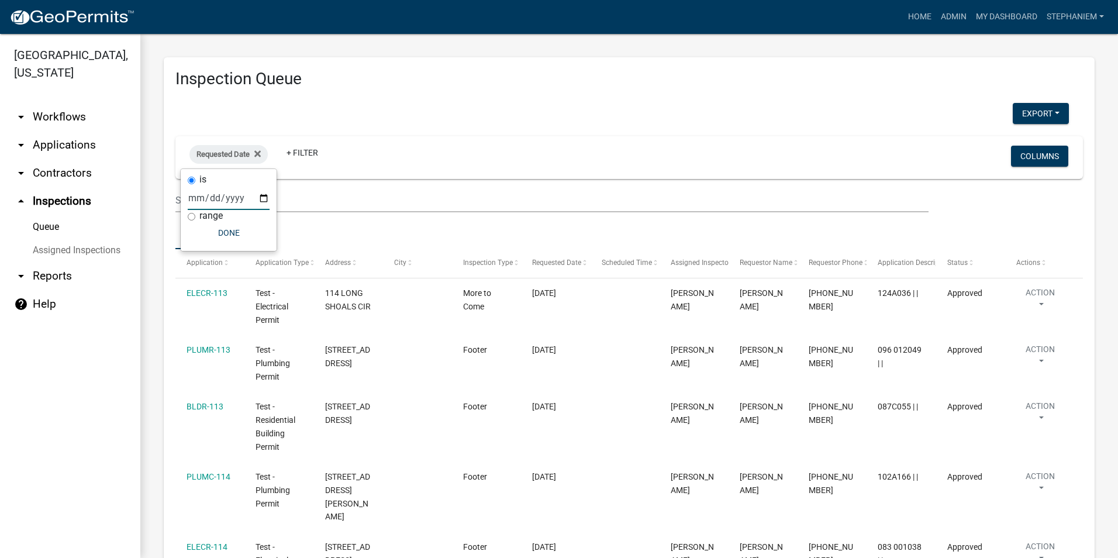
click at [262, 198] on input "date" at bounding box center [229, 198] width 82 height 24
type input "[DATE]"
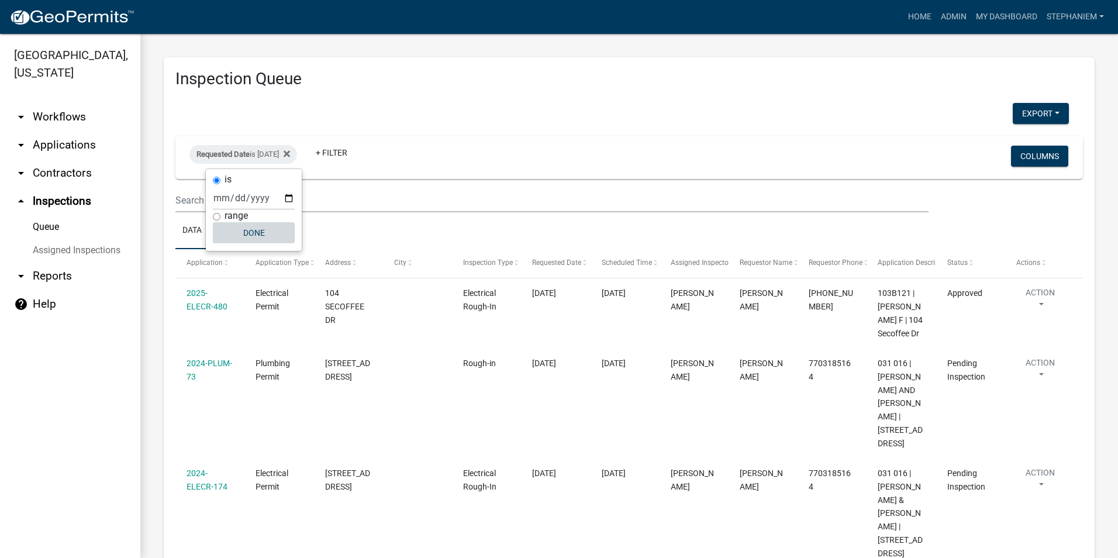
click at [263, 236] on button "Done" at bounding box center [254, 232] width 82 height 21
click at [282, 159] on div "Requested Date is [DATE]" at bounding box center [243, 154] width 108 height 19
click at [287, 202] on input "[DATE]" at bounding box center [254, 198] width 82 height 24
type input "[DATE]"
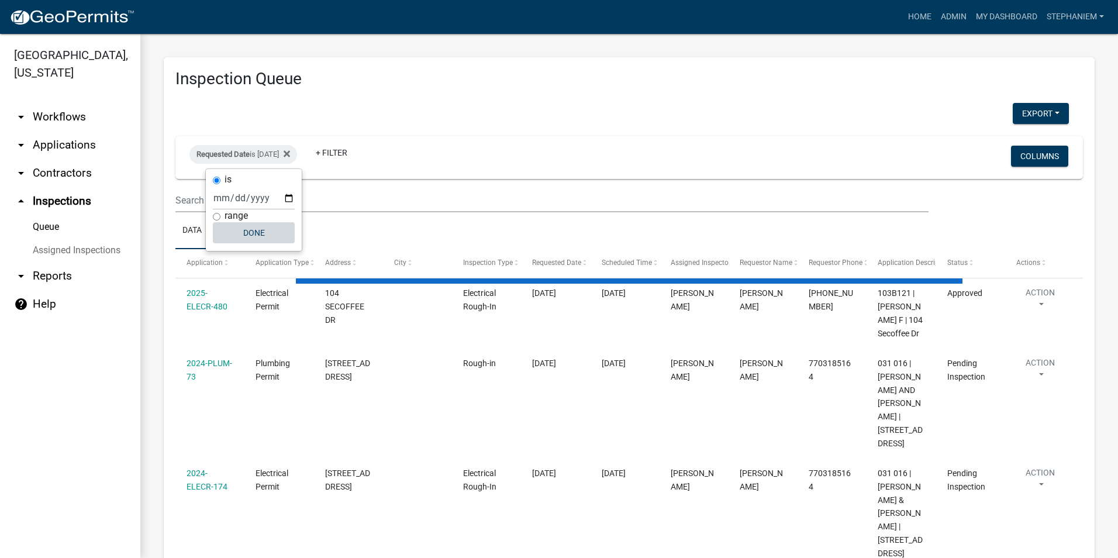
click at [271, 237] on button "Done" at bounding box center [254, 232] width 82 height 21
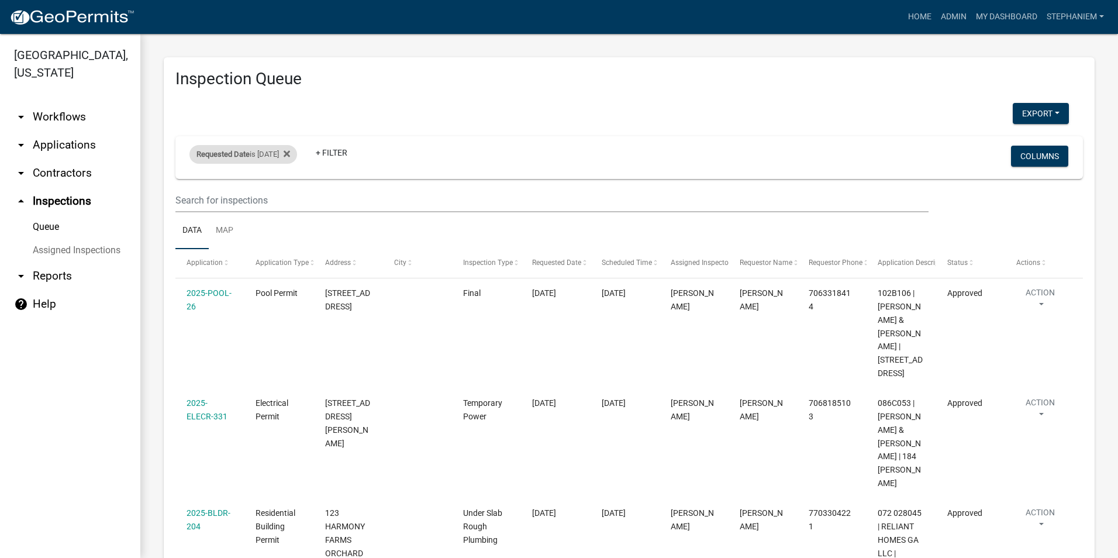
click at [282, 162] on div "Requested Date is [DATE]" at bounding box center [243, 154] width 108 height 19
click at [294, 198] on input "[DATE]" at bounding box center [254, 198] width 82 height 24
type input "[DATE]"
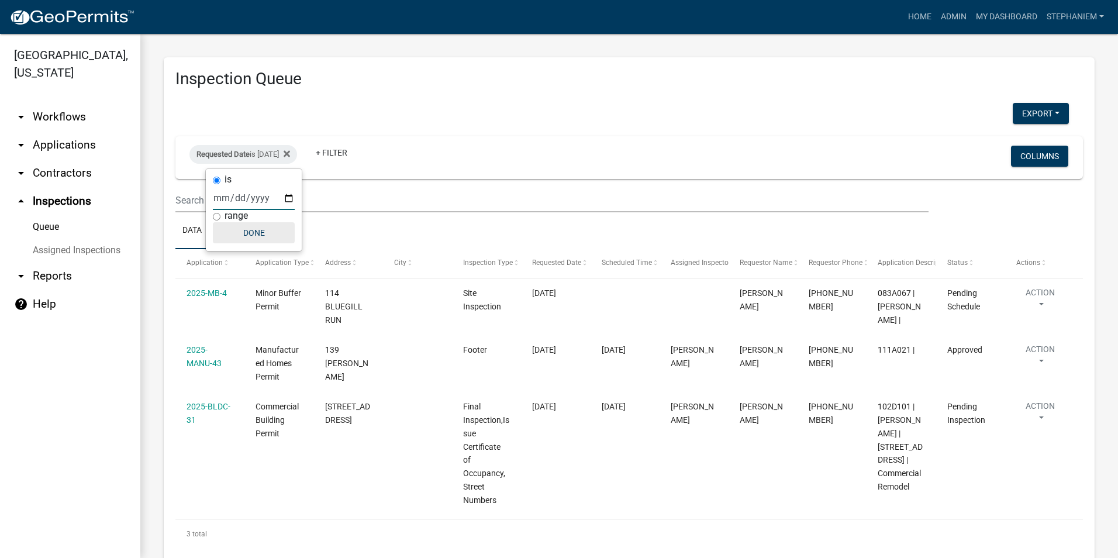
click at [284, 234] on button "Done" at bounding box center [254, 232] width 82 height 21
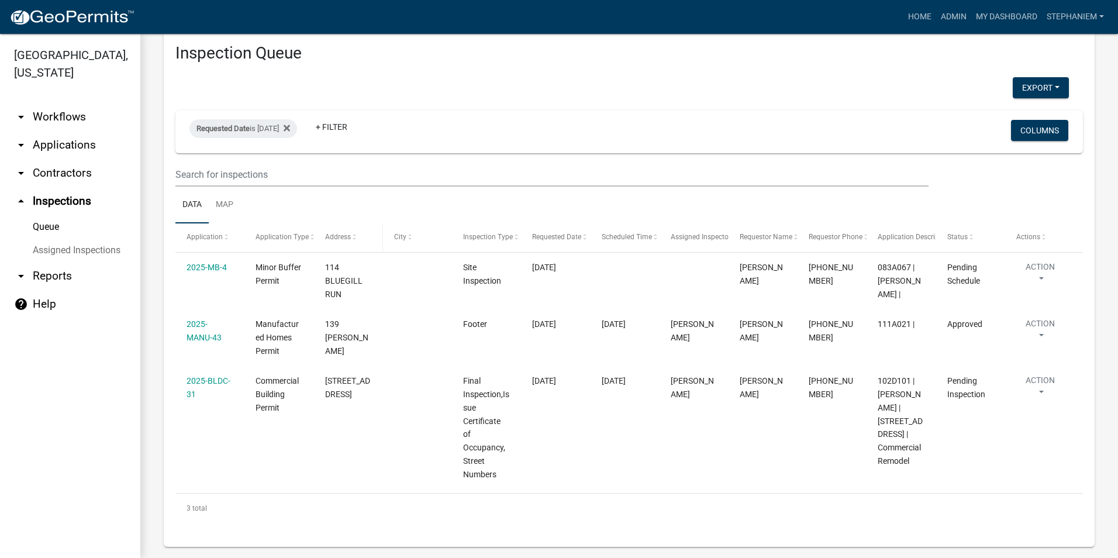
scroll to position [51, 0]
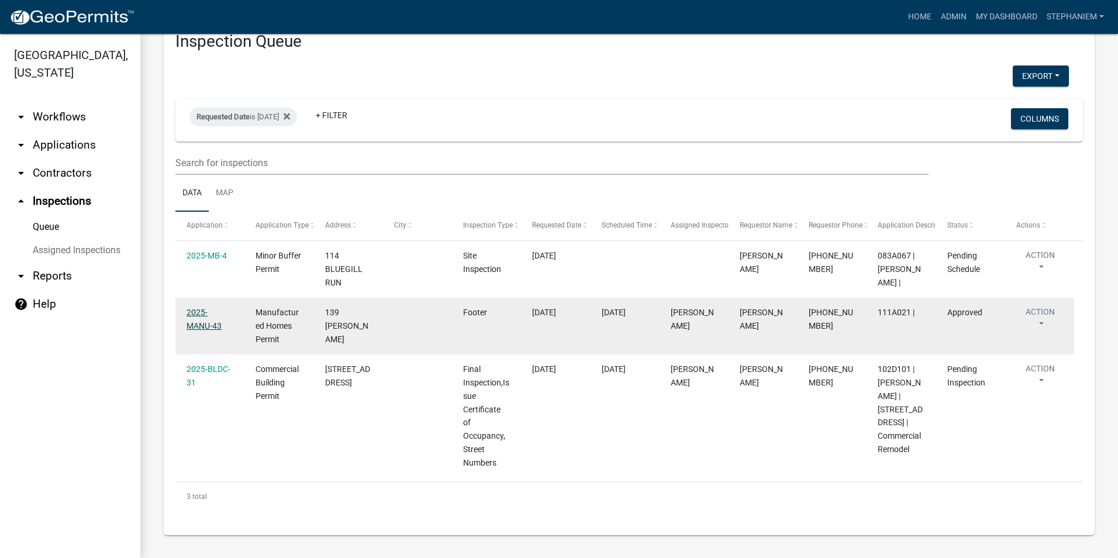
click at [207, 307] on link "2025-MANU-43" at bounding box center [203, 318] width 35 height 23
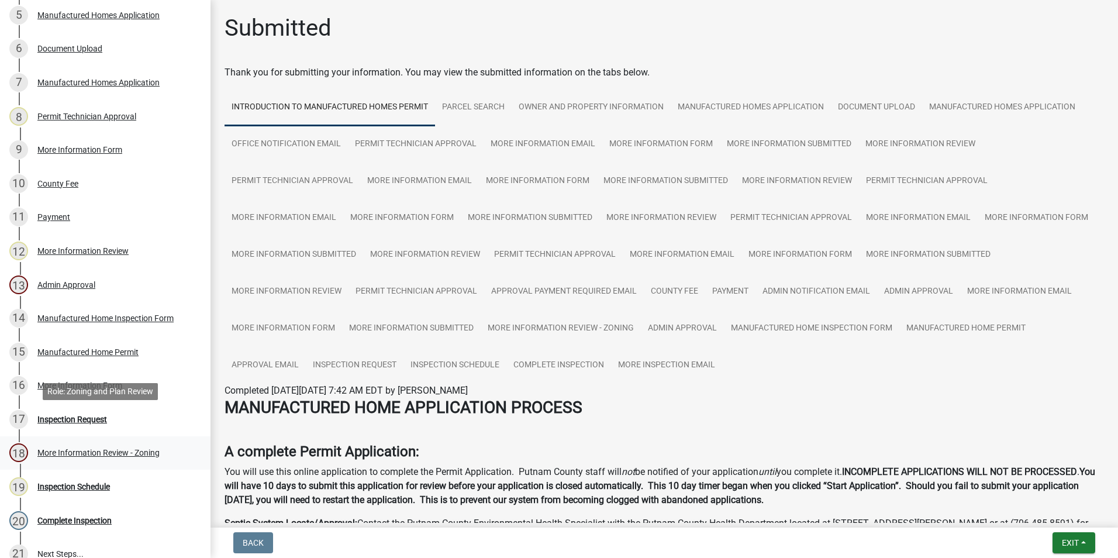
scroll to position [409, 0]
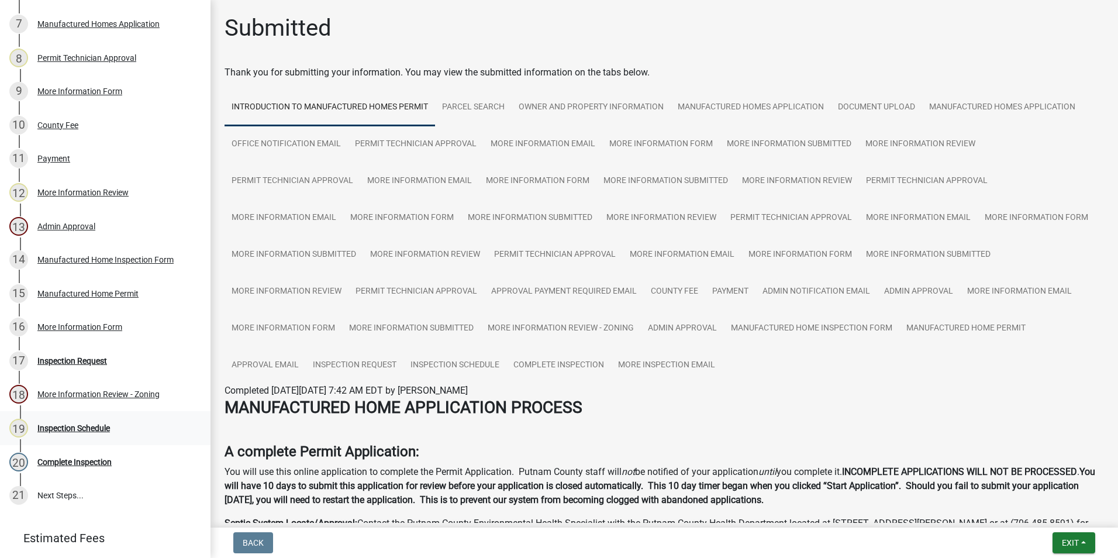
click at [110, 419] on div "19 Inspection Schedule" at bounding box center [100, 428] width 182 height 19
click at [109, 360] on div "17 Inspection Request" at bounding box center [100, 360] width 182 height 19
